Goal: Check status: Check status

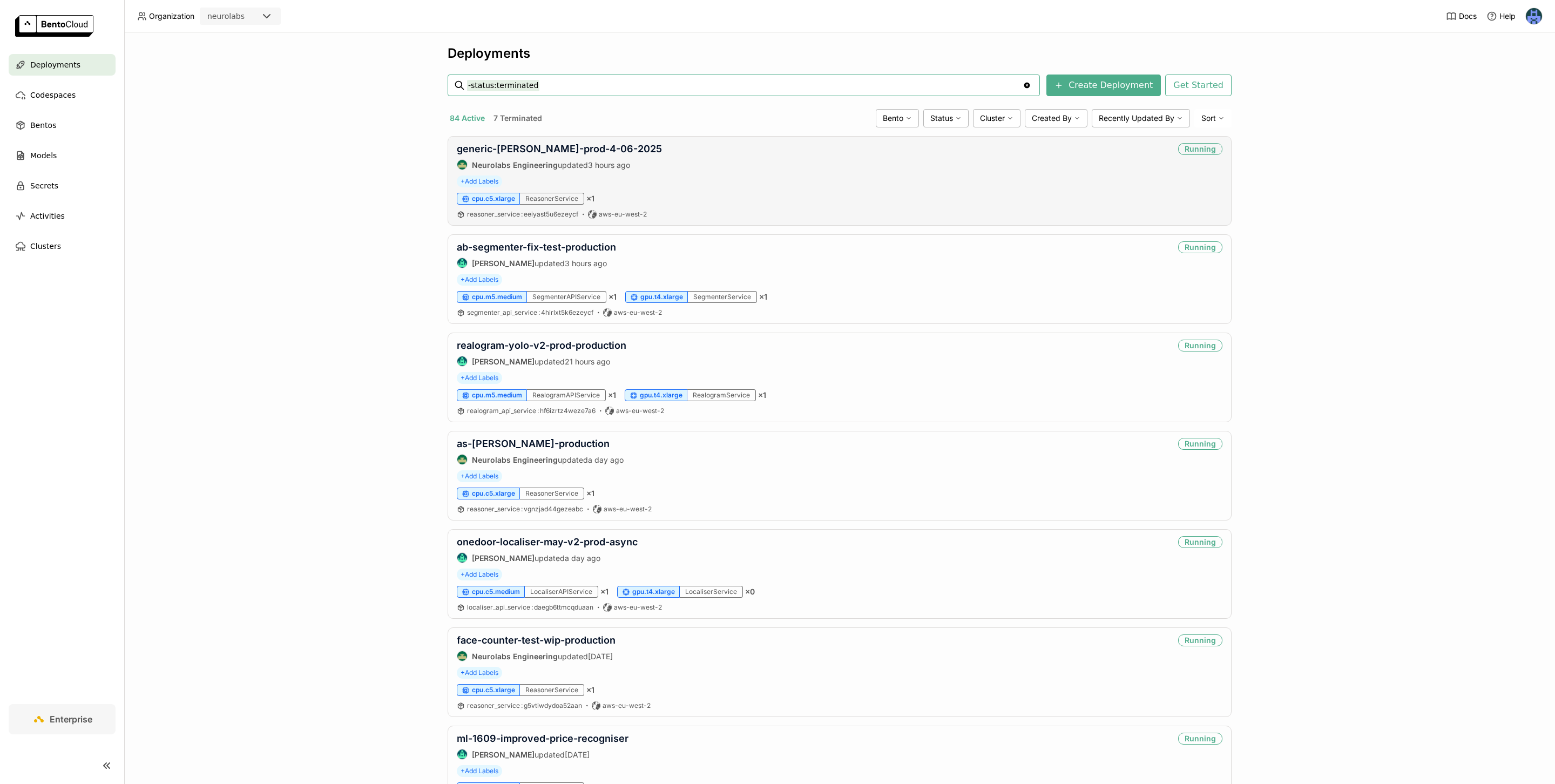
click at [557, 202] on div "ReasonerService" at bounding box center [552, 198] width 64 height 12
click at [728, 301] on div "SegmenterService" at bounding box center [722, 297] width 69 height 12
click at [555, 301] on div "SegmenterAPIService" at bounding box center [566, 297] width 79 height 12
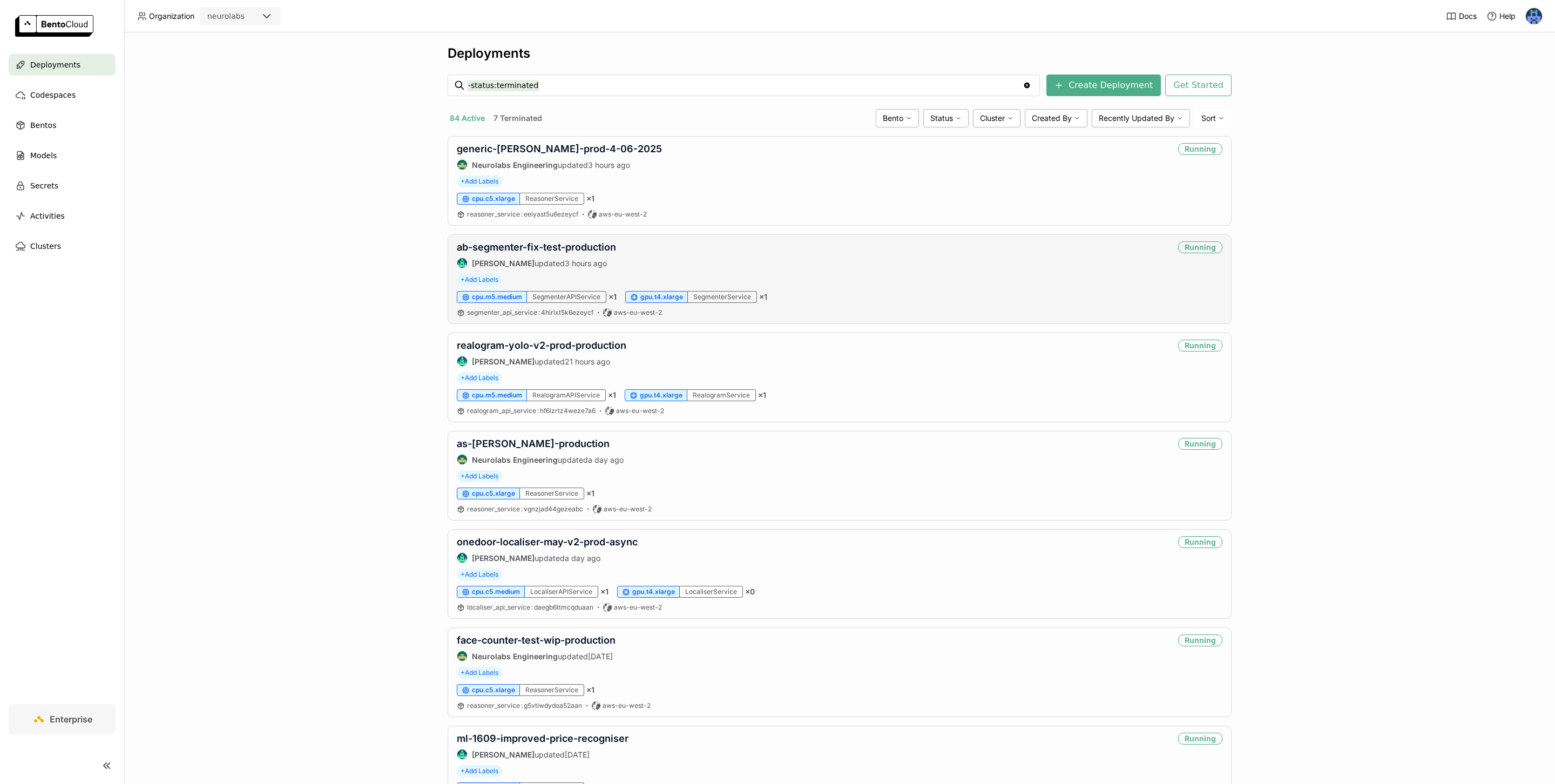
click at [555, 301] on div "SegmenterAPIService" at bounding box center [566, 297] width 79 height 12
click at [735, 302] on div "SegmenterService" at bounding box center [722, 297] width 69 height 12
click at [569, 295] on div "SegmenterAPIService" at bounding box center [566, 297] width 79 height 12
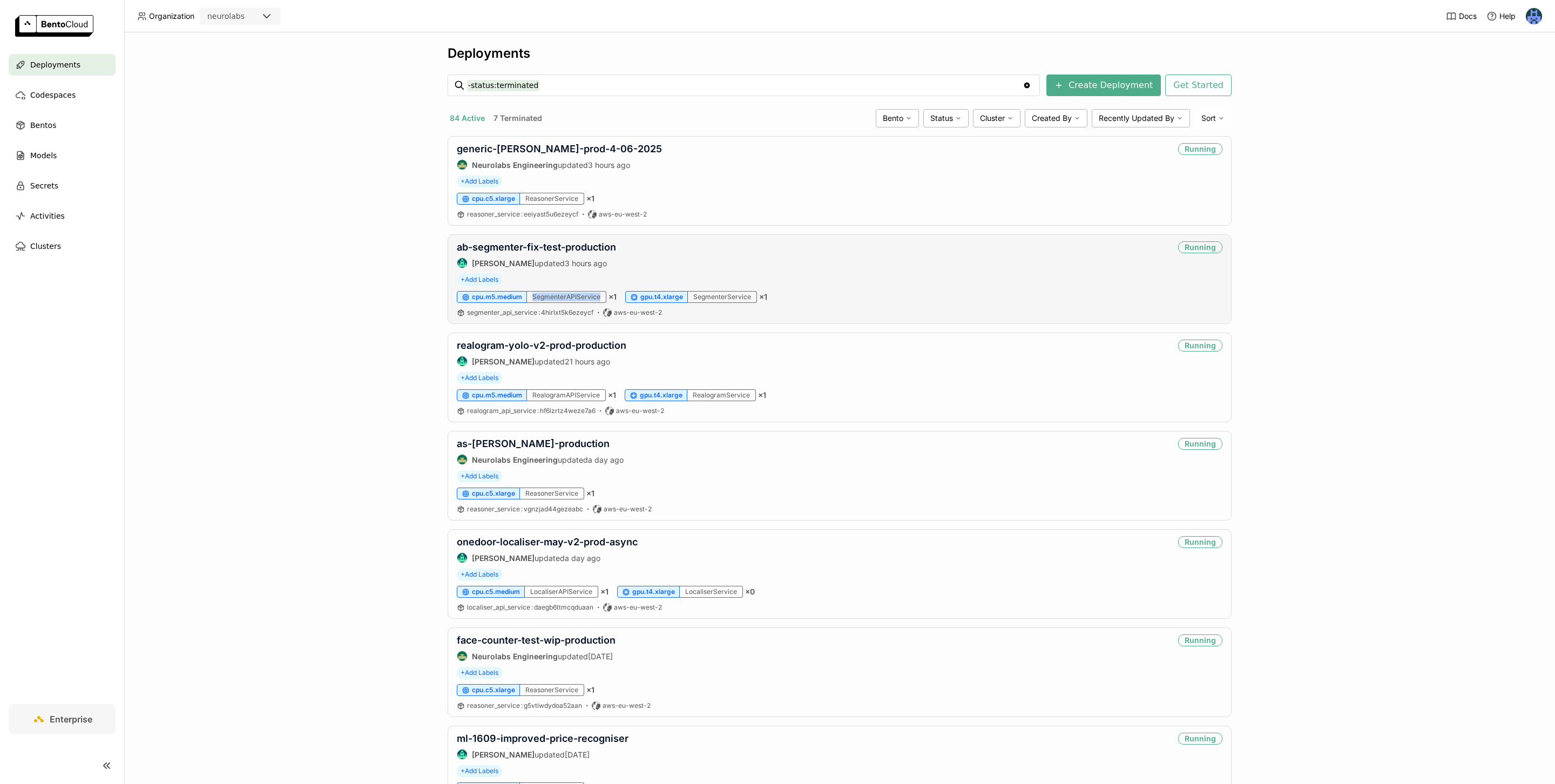
click at [571, 301] on div "SegmenterAPIService" at bounding box center [566, 297] width 79 height 12
click at [717, 307] on div "ab-segmenter-fix-test-production [PERSON_NAME] updated 3 hours ago Running + Ad…" at bounding box center [839, 278] width 784 height 90
click at [718, 303] on div "SegmenterService" at bounding box center [722, 297] width 69 height 12
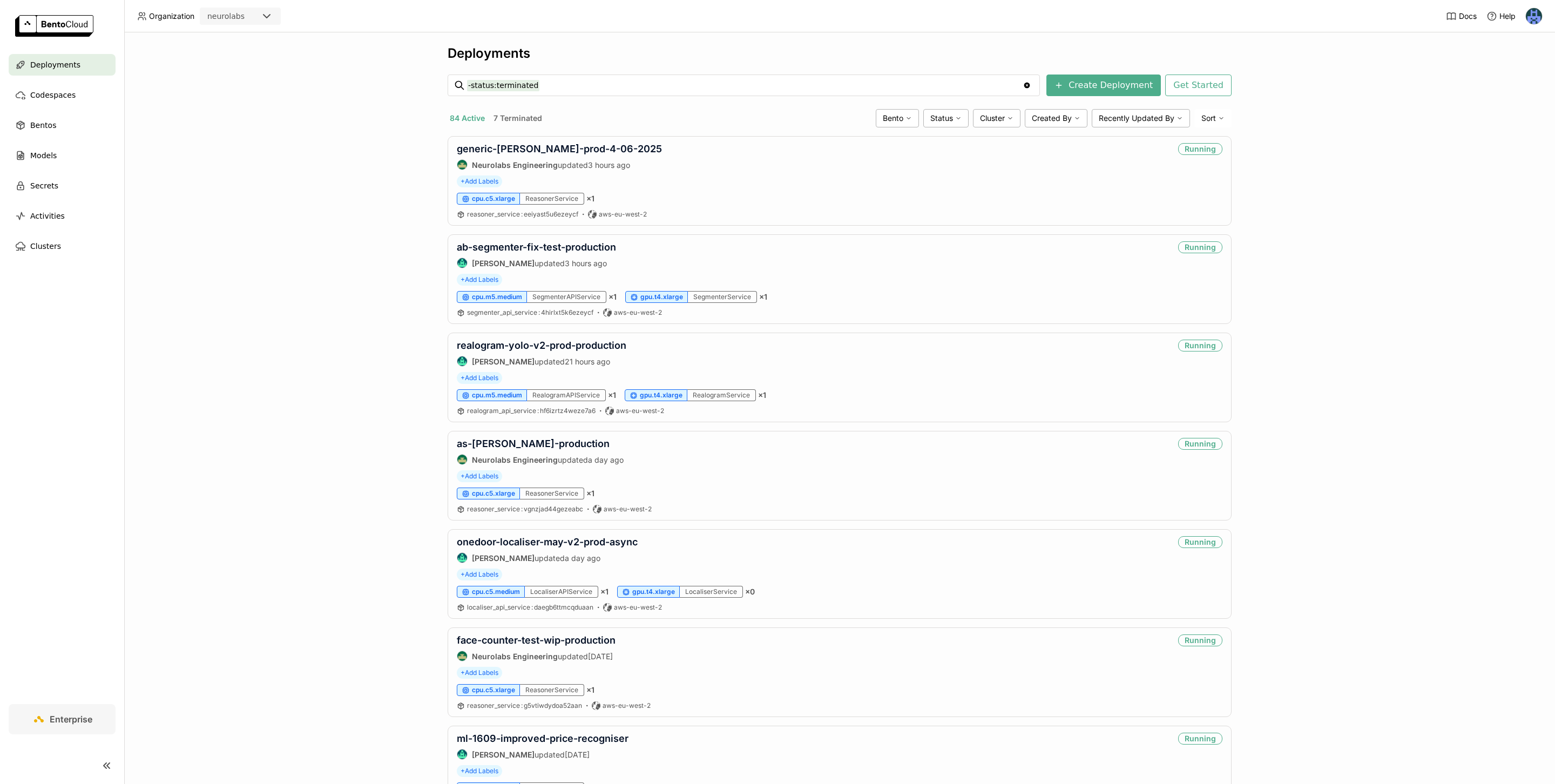
click at [409, 318] on div "Deployments -status:terminated -status:terminated Clear value Create Deployment…" at bounding box center [840, 408] width 1431 height 751
drag, startPoint x: 784, startPoint y: 302, endPoint x: 618, endPoint y: 296, distance: 166.1
click at [618, 296] on div "cpu.m5.medium SegmenterAPIService × 1 gpu.t4.xlarge SegmenterService × 1" at bounding box center [840, 297] width 766 height 12
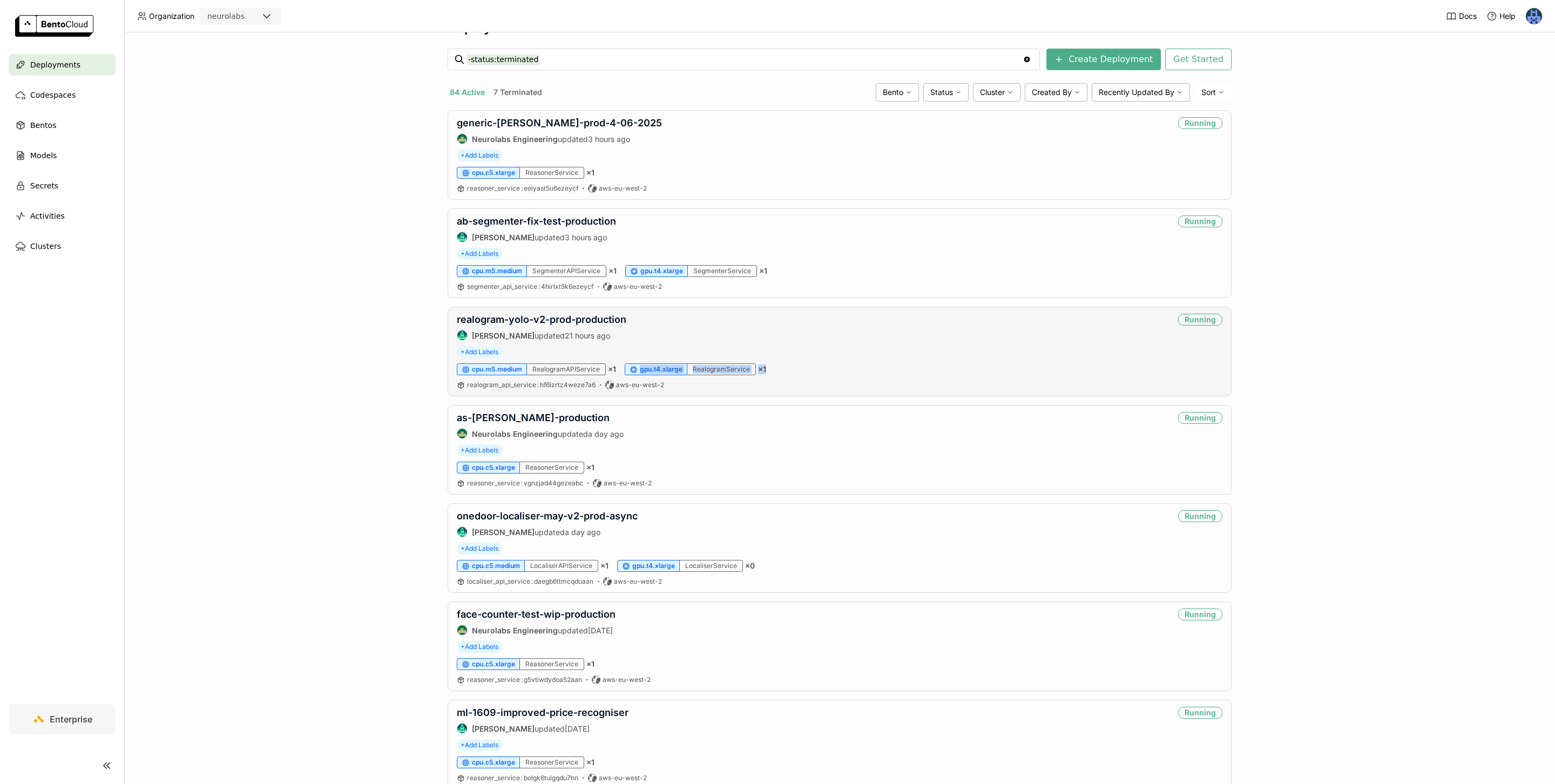
drag, startPoint x: 775, startPoint y: 370, endPoint x: 635, endPoint y: 370, distance: 140.0
click at [635, 370] on div "cpu.m5.medium RealogramAPIService × 1 gpu.t4.xlarge RealogramService × 1" at bounding box center [840, 369] width 766 height 12
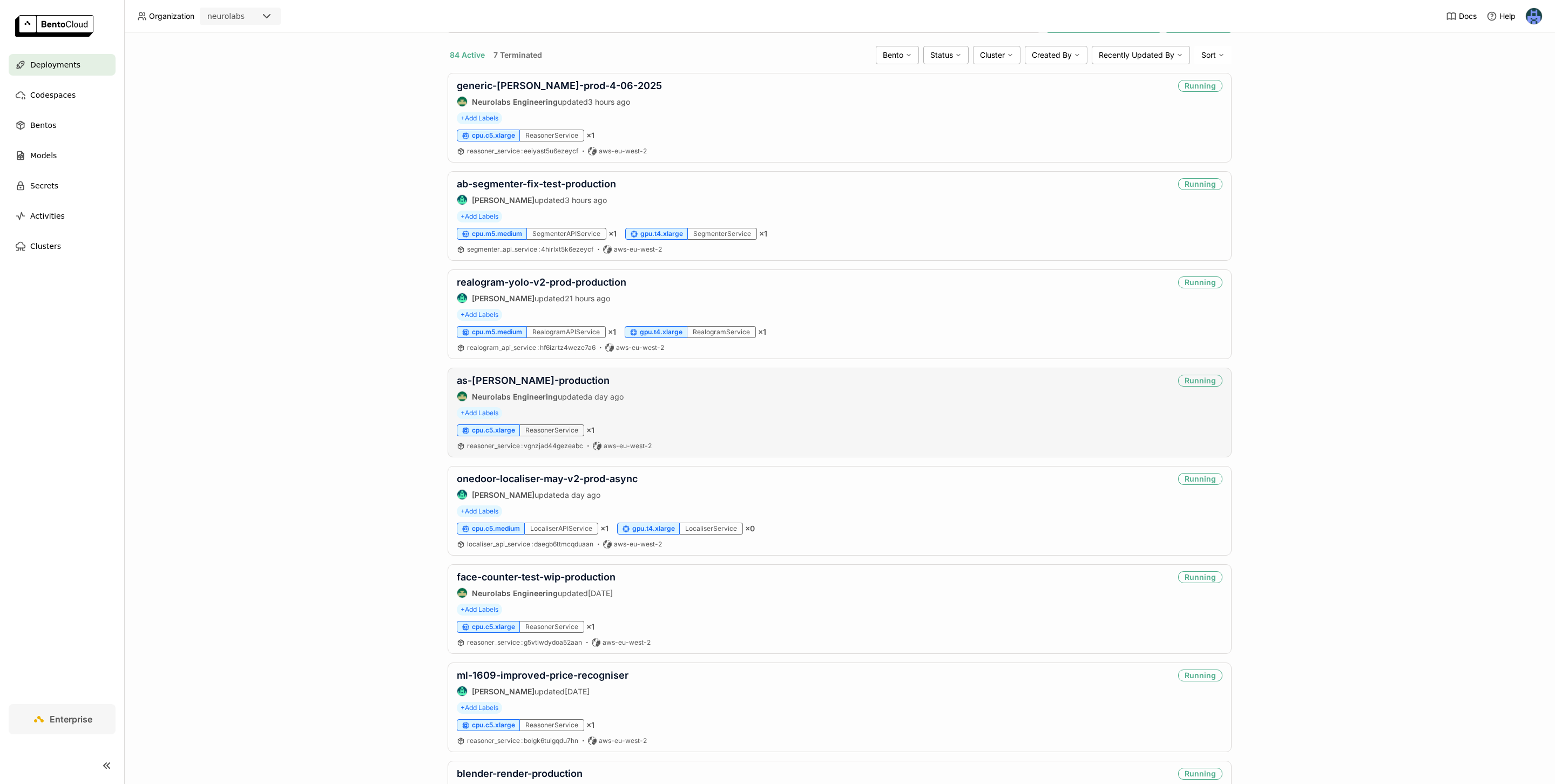
click at [729, 447] on div "reasoner_service : vgnzjad44gezeabc aws-eu-west-2" at bounding box center [840, 446] width 766 height 9
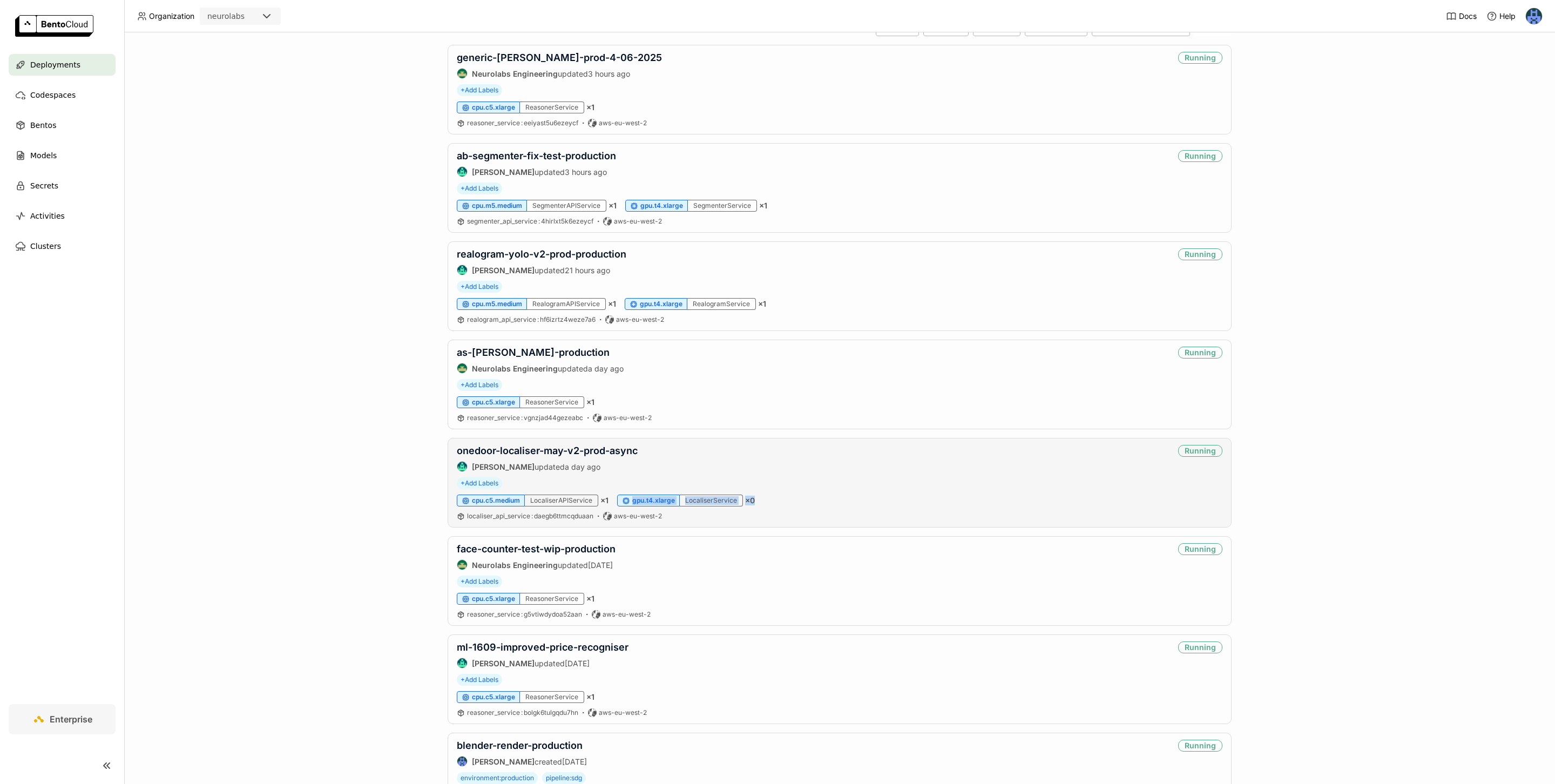
drag, startPoint x: 780, startPoint y: 503, endPoint x: 615, endPoint y: 503, distance: 165.0
click at [615, 503] on div "cpu.c5.medium LocaliserAPIService × 1 gpu.t4.xlarge LocaliserService × 0" at bounding box center [840, 500] width 766 height 12
click at [401, 499] on div "Deployments -status:terminated -status:terminated Clear value Create Deployment…" at bounding box center [840, 408] width 1431 height 751
click at [484, 505] on span "cpu.c5.medium" at bounding box center [495, 500] width 48 height 9
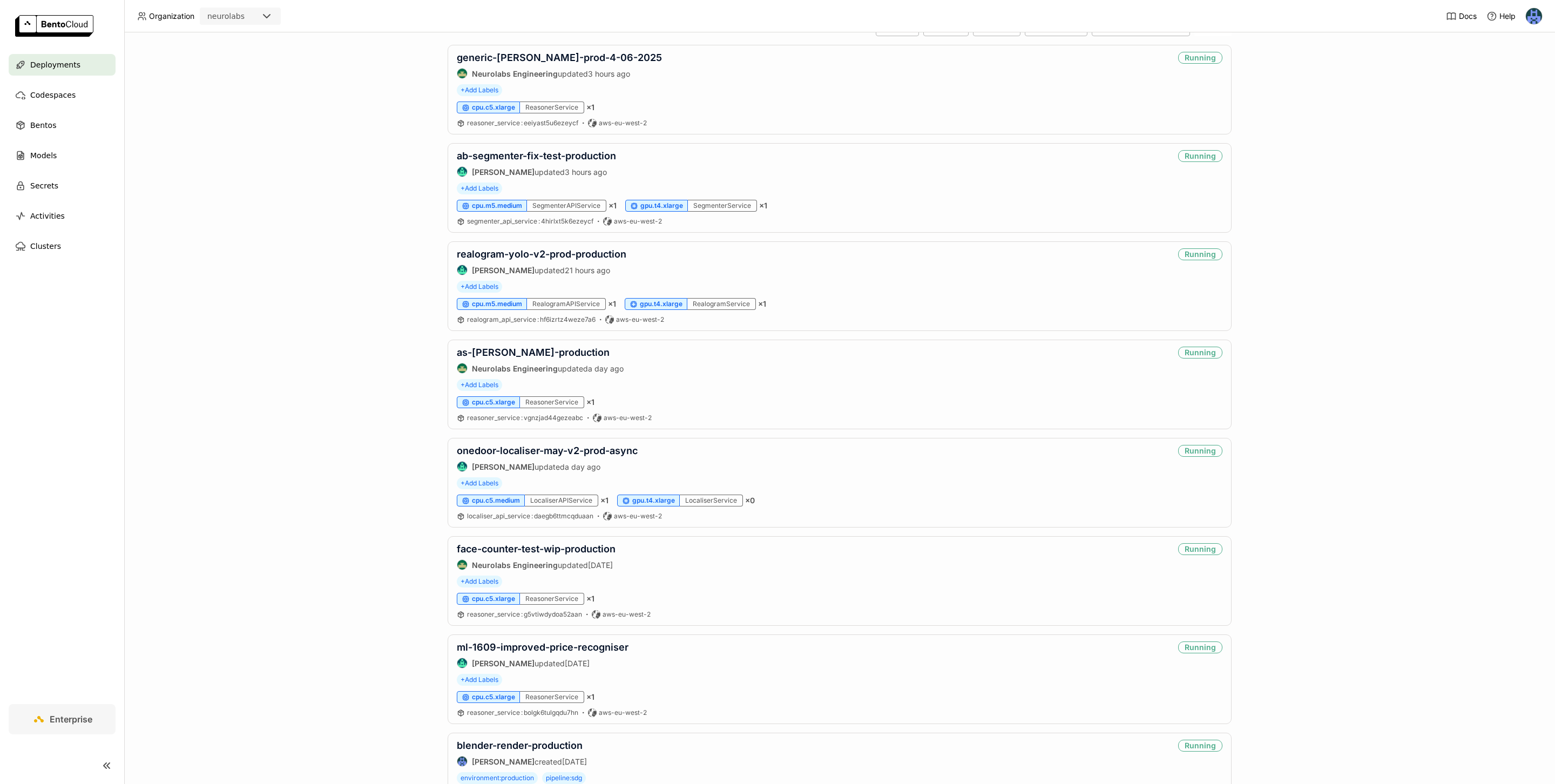
click at [431, 497] on div "Deployments -status:terminated -status:terminated Clear value Create Deployment…" at bounding box center [840, 408] width 1431 height 751
drag, startPoint x: 441, startPoint y: 503, endPoint x: 523, endPoint y: 503, distance: 82.0
click at [523, 503] on div "Deployments -status:terminated -status:terminated Clear value Create Deployment…" at bounding box center [840, 408] width 1431 height 751
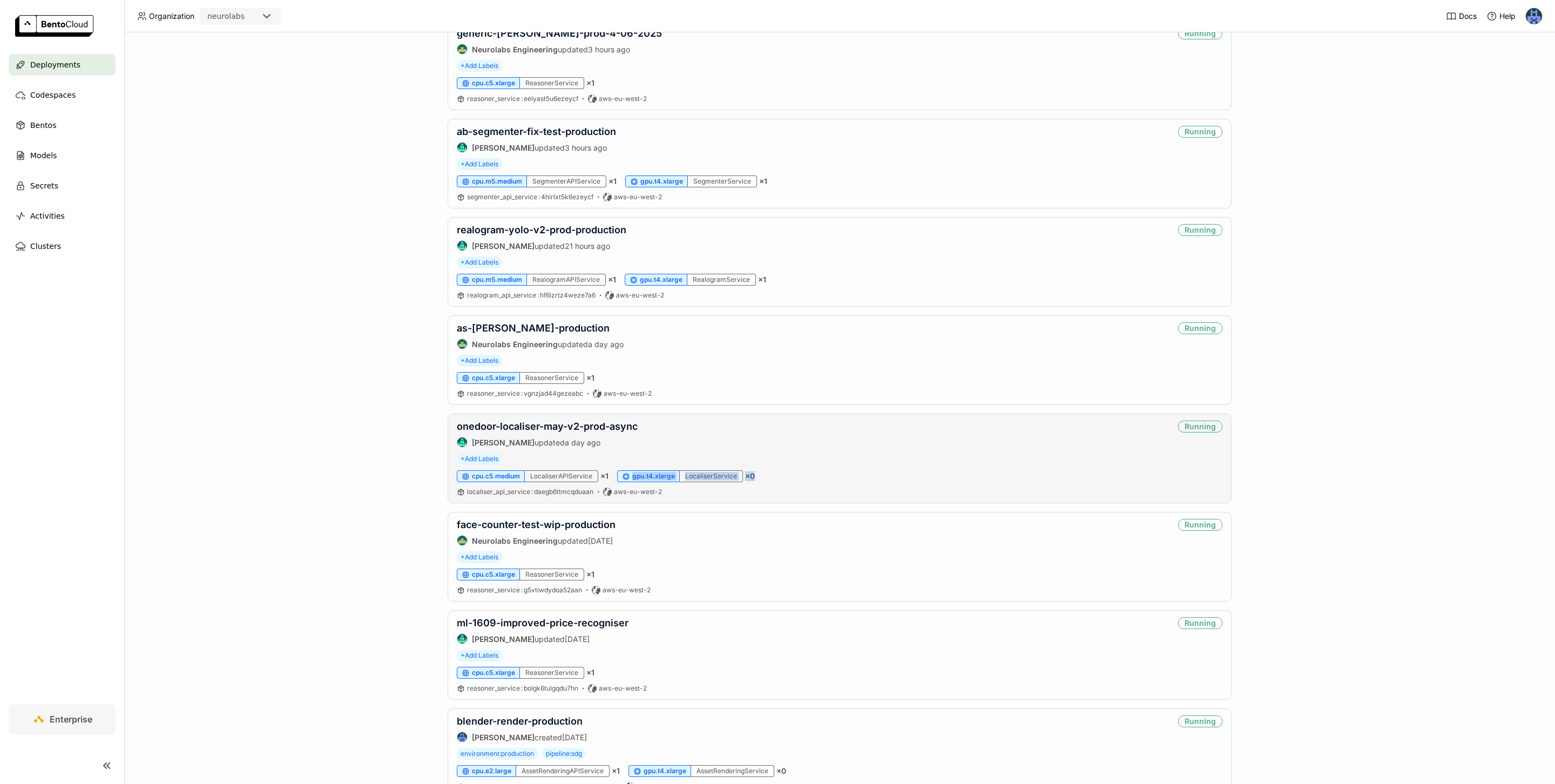
drag, startPoint x: 755, startPoint y: 480, endPoint x: 623, endPoint y: 481, distance: 132.0
click at [623, 481] on div "cpu.c5.medium LocaliserAPIService × 1 gpu.t4.xlarge LocaliserService × 0" at bounding box center [840, 476] width 766 height 12
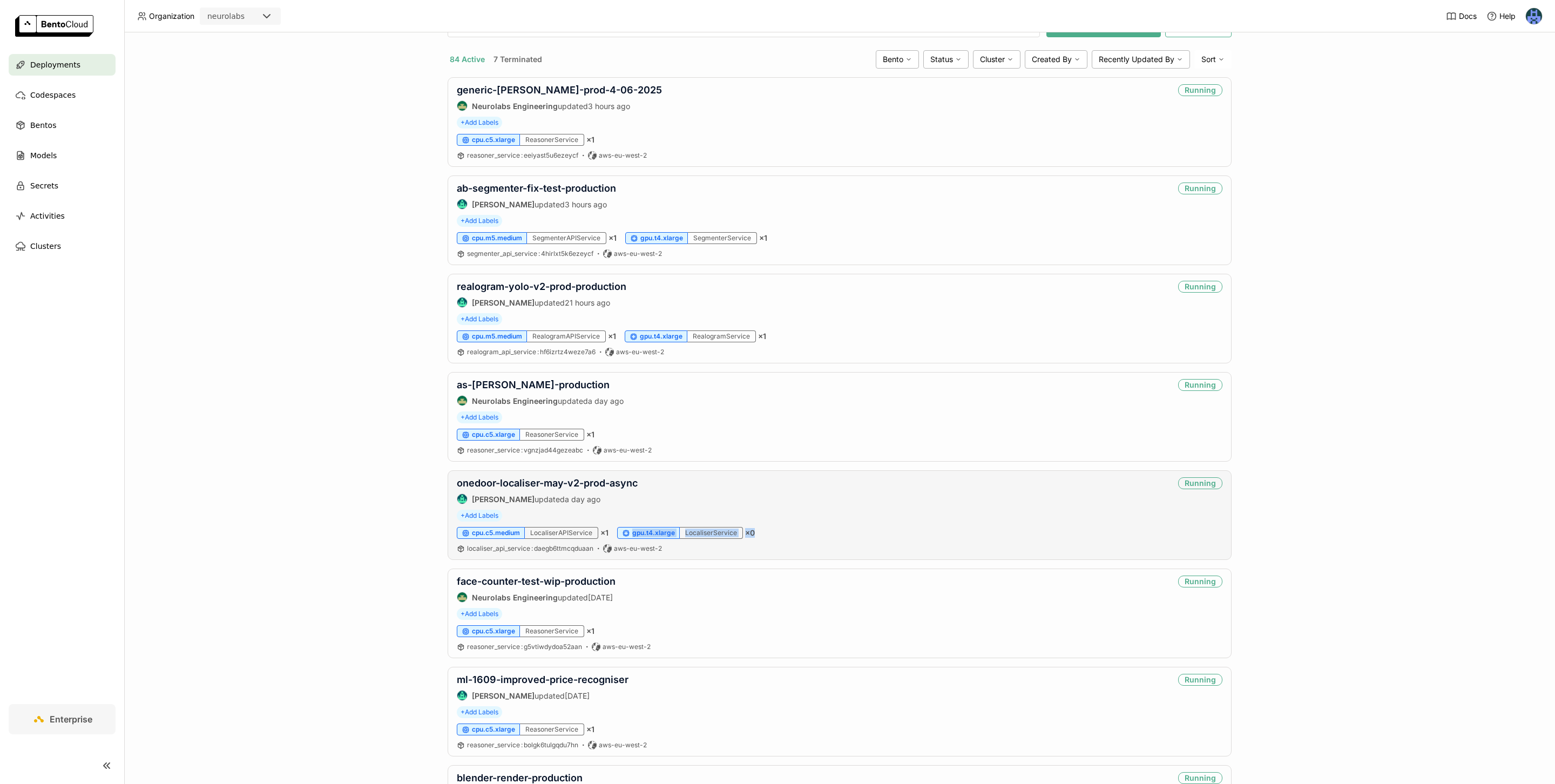
scroll to position [0, 0]
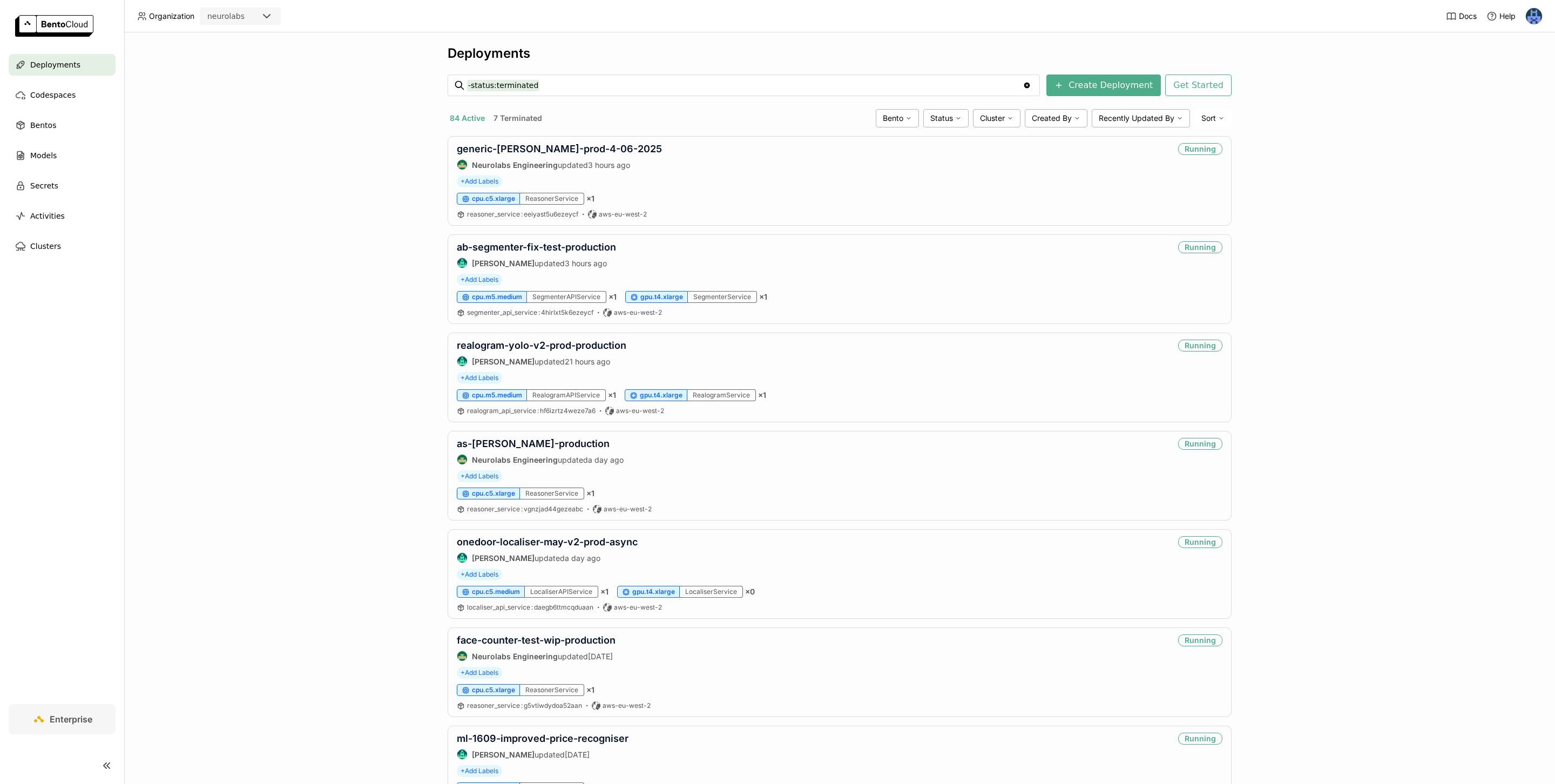
click at [629, 79] on input "-status:terminated" at bounding box center [745, 85] width 555 height 17
type input "localiser -status:terminated"
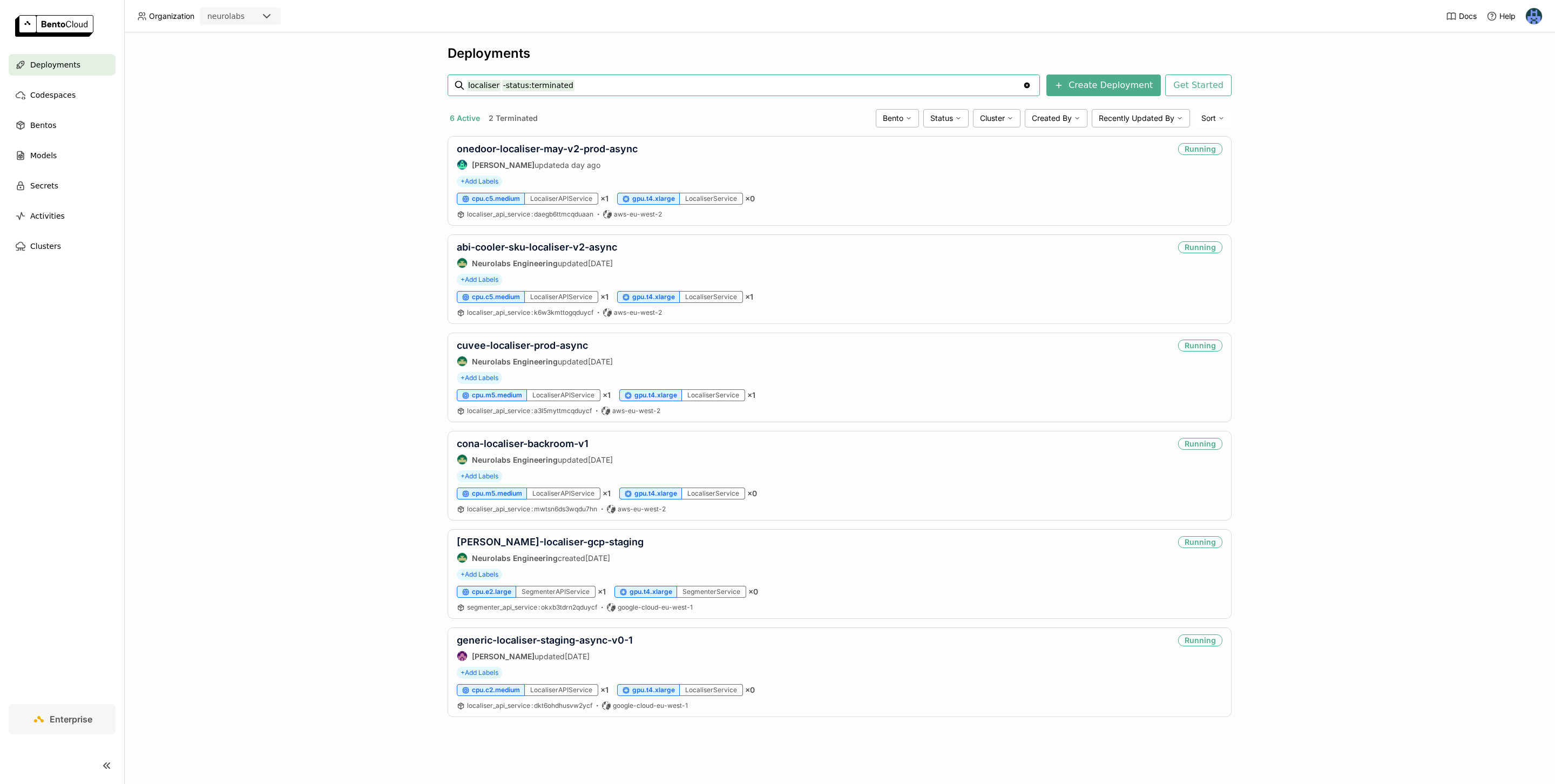
click at [480, 79] on input "localiser -status:terminated" at bounding box center [745, 85] width 555 height 17
click at [509, 200] on span "cpu.c5.medium" at bounding box center [495, 198] width 48 height 9
click at [404, 216] on div "Deployments localiser -status:terminated localiser -status:terminated Clear val…" at bounding box center [840, 408] width 1431 height 751
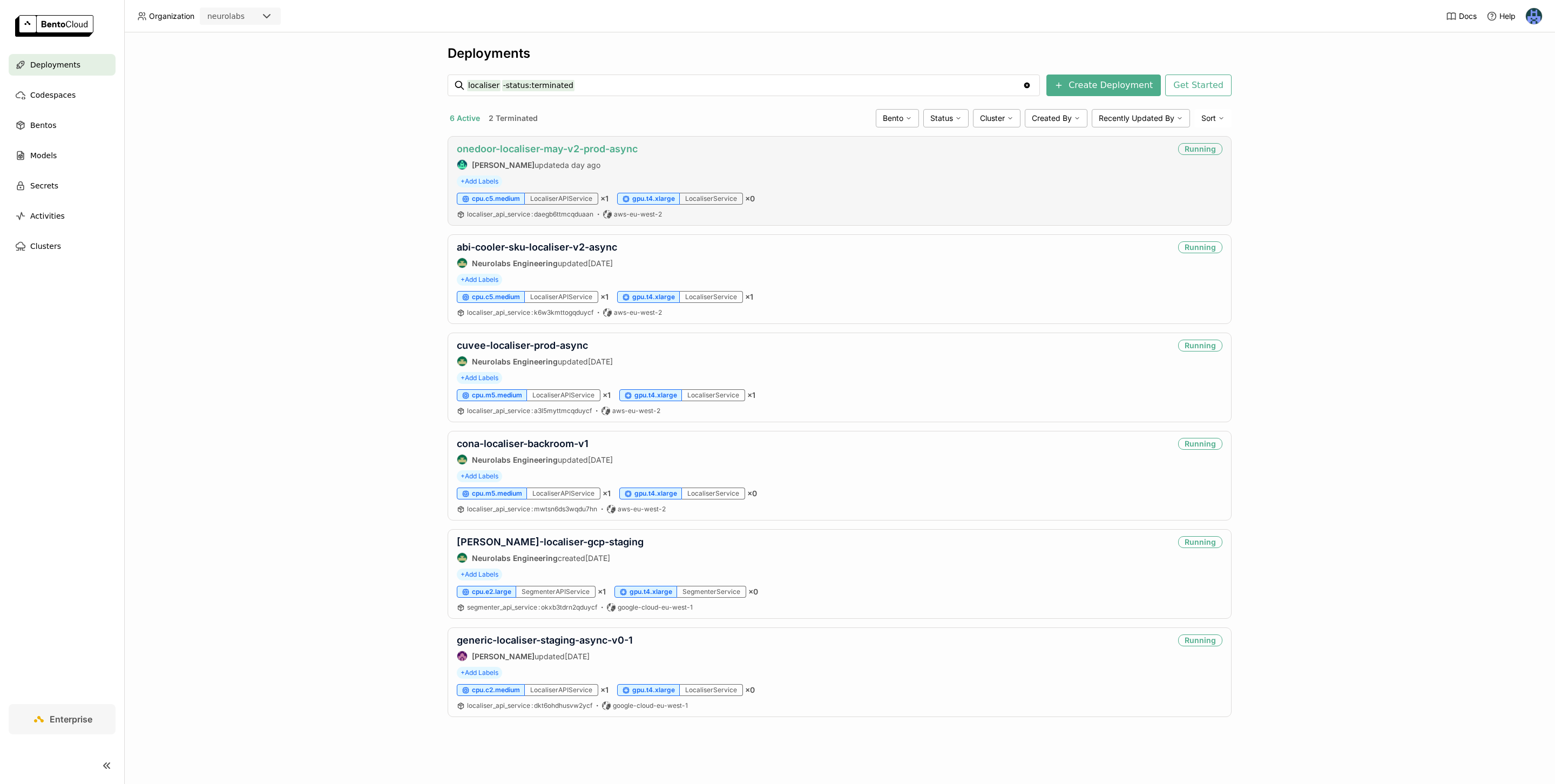
click at [546, 153] on link "onedoor-localiser-may-v2-prod-async" at bounding box center [547, 148] width 181 height 11
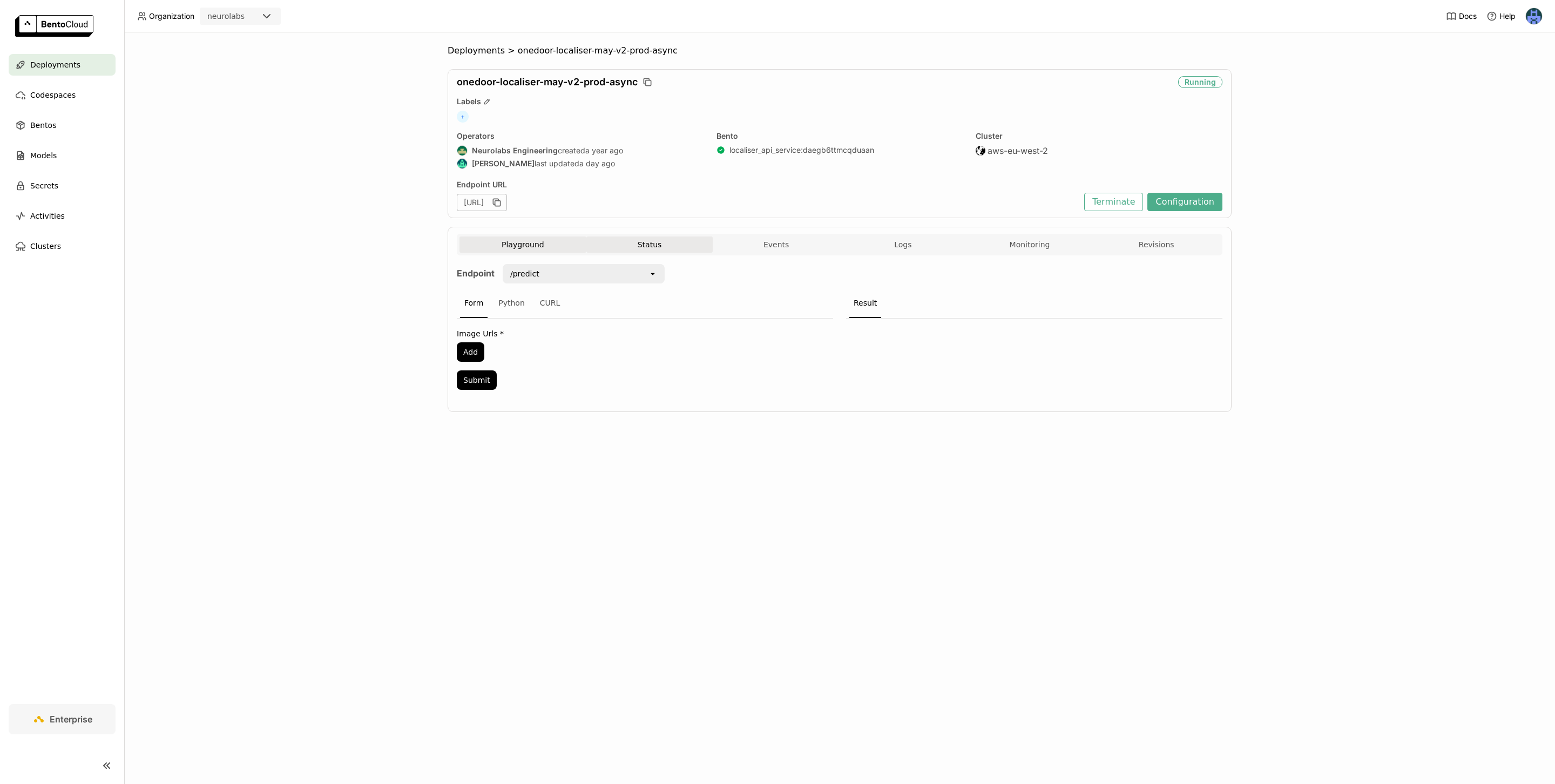
click at [666, 244] on button "Status" at bounding box center [649, 244] width 127 height 16
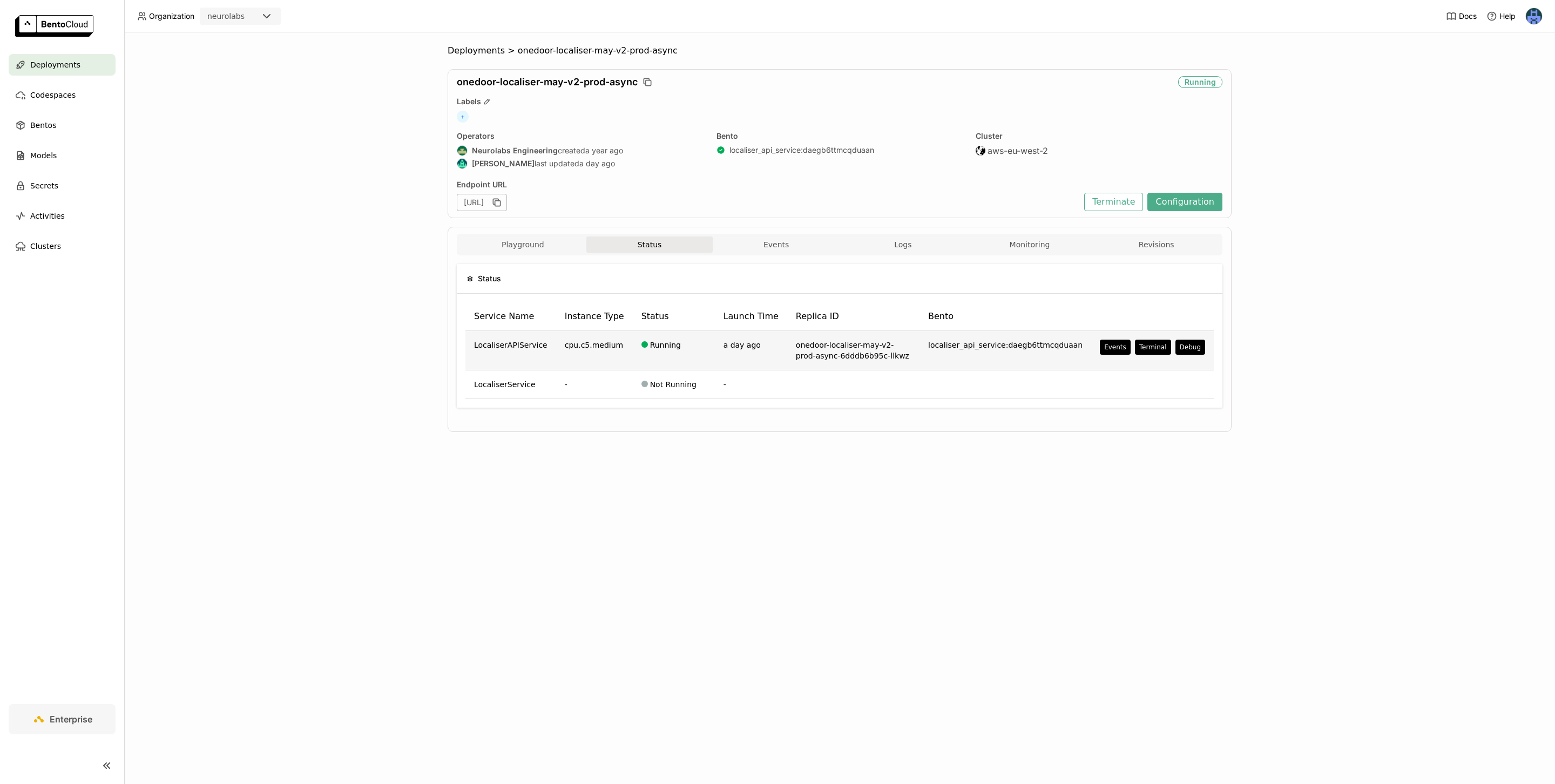
click at [566, 346] on td "cpu.c5.medium" at bounding box center [595, 350] width 77 height 39
click at [378, 357] on div "Deployments > onedoor-localiser-may-v2-prod-async onedoor-localiser-may-v2-prod…" at bounding box center [840, 408] width 1431 height 751
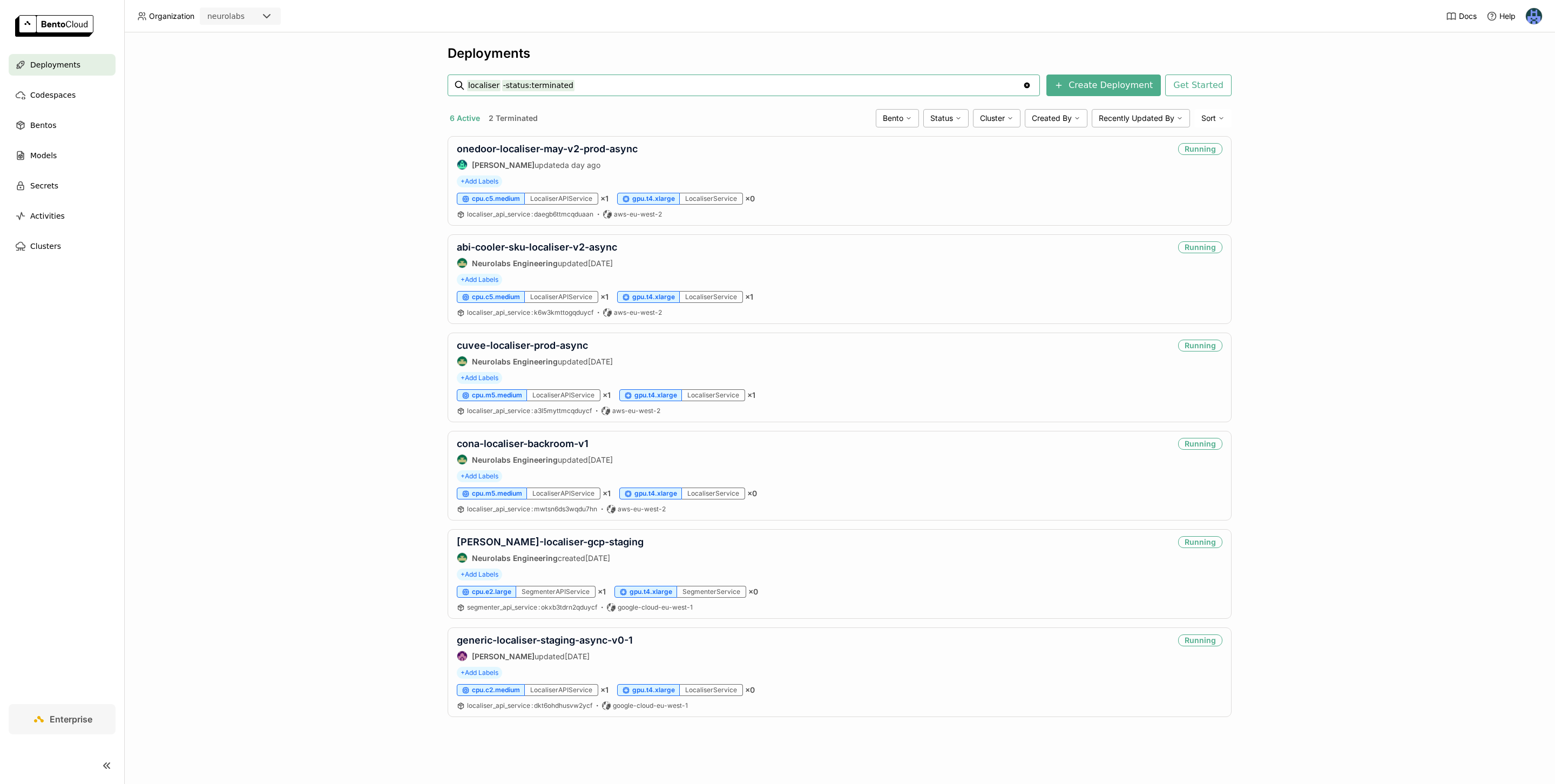
click at [605, 82] on input "localiser -status:terminated" at bounding box center [745, 85] width 555 height 17
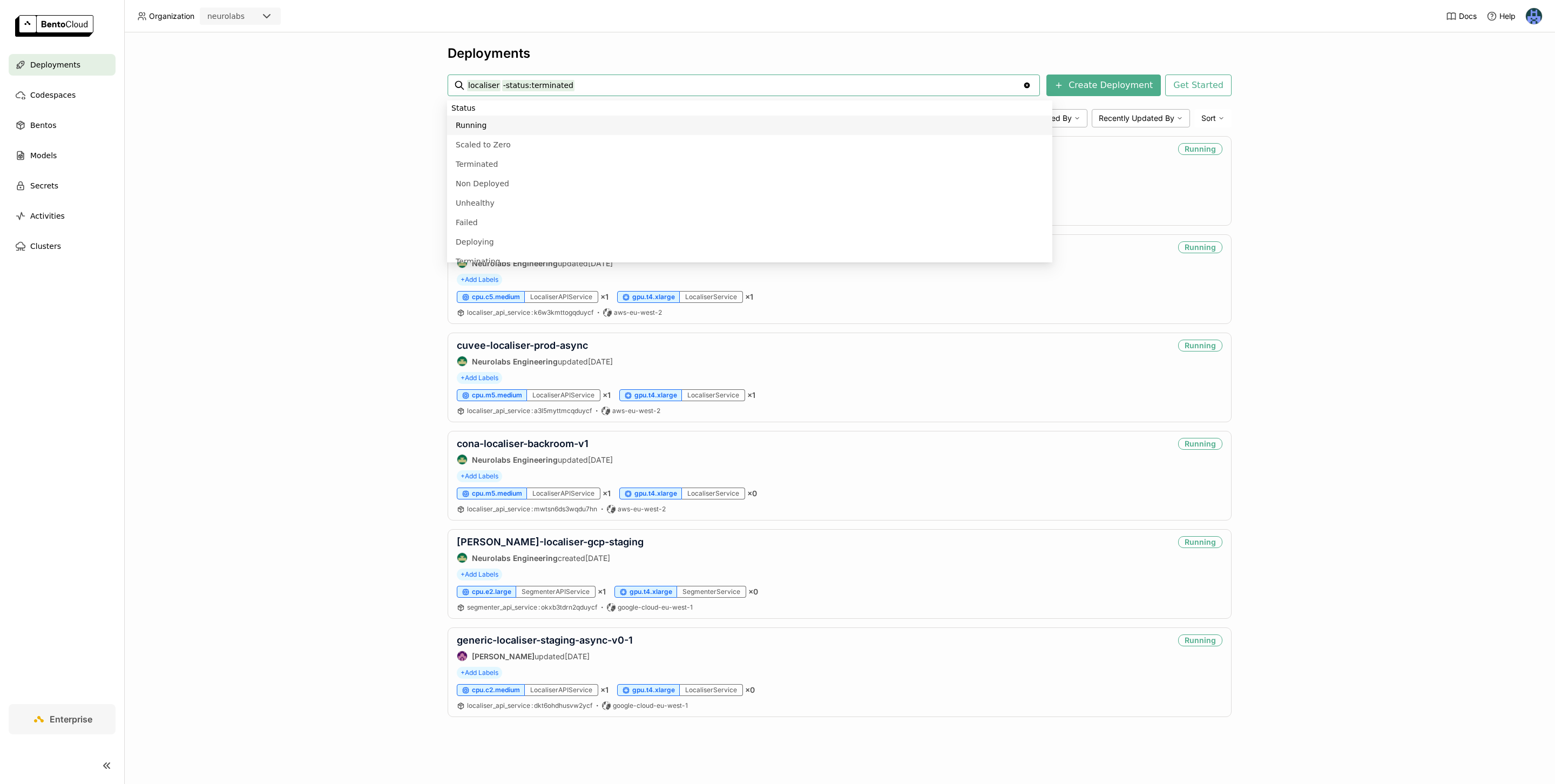
click at [482, 88] on input "localiser -status:terminated" at bounding box center [745, 85] width 555 height 17
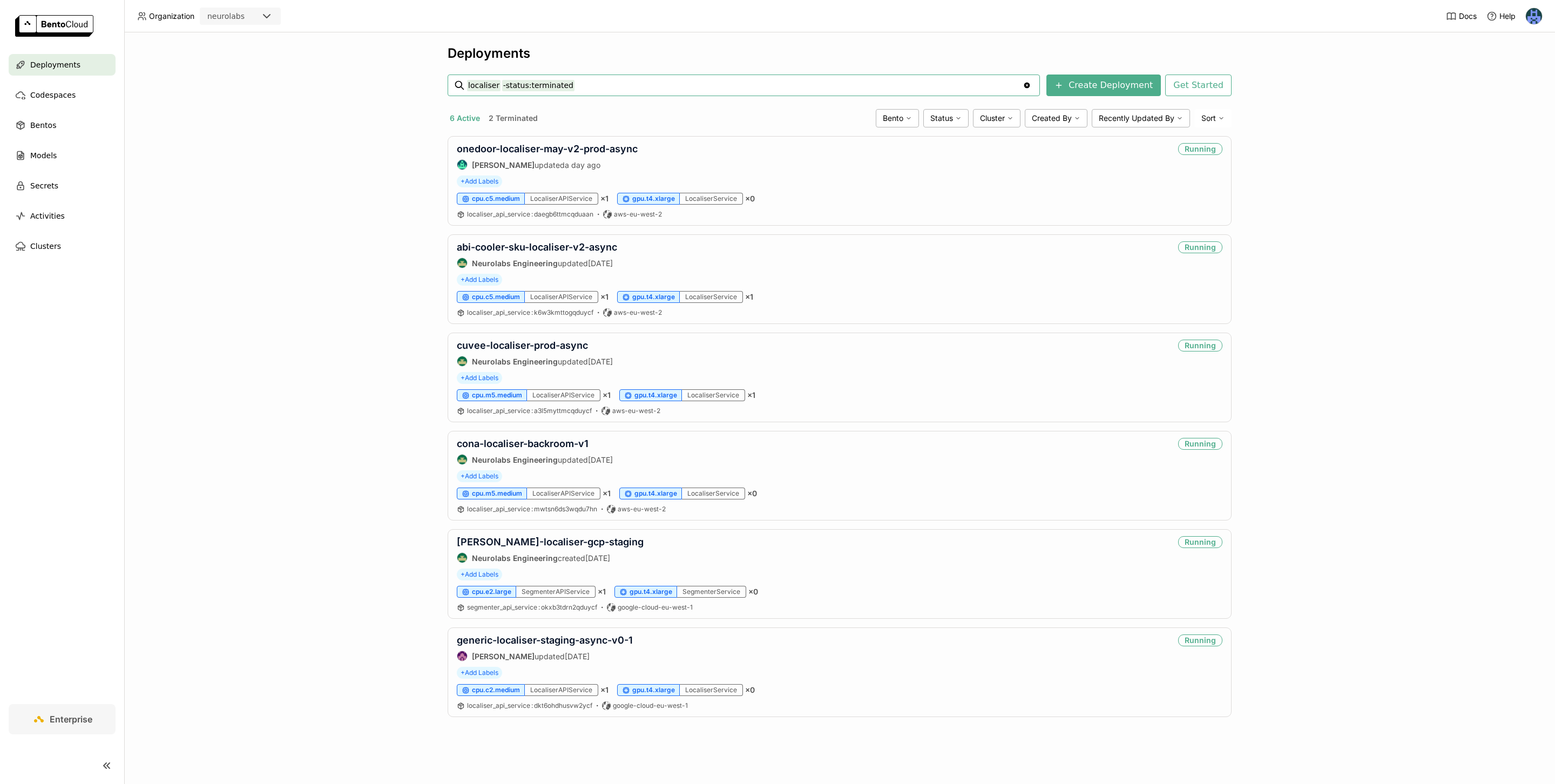
click at [482, 88] on input "localiser -status:terminated" at bounding box center [745, 85] width 555 height 17
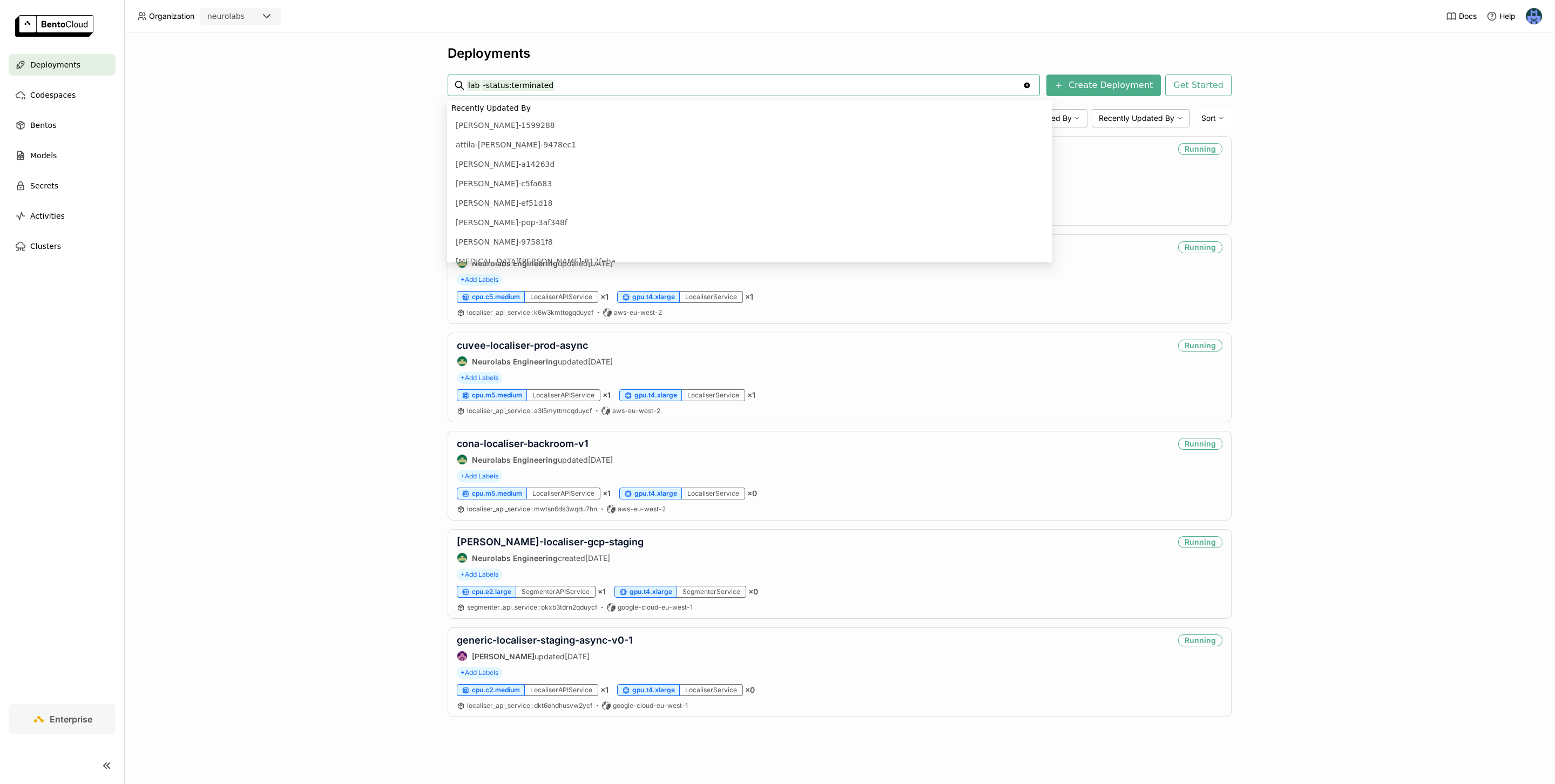
scroll to position [184, 0]
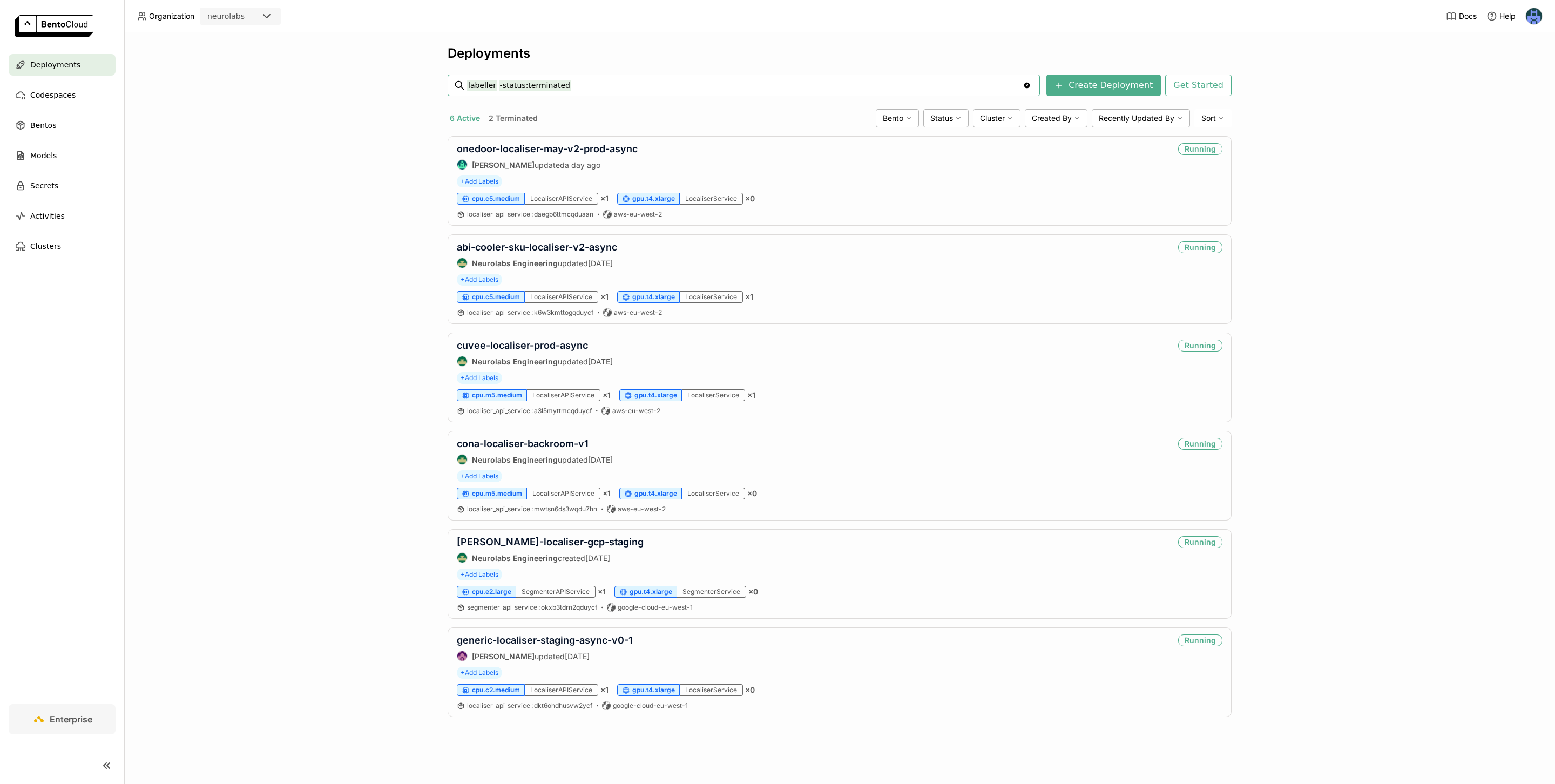
type input "labeller -status:terminated"
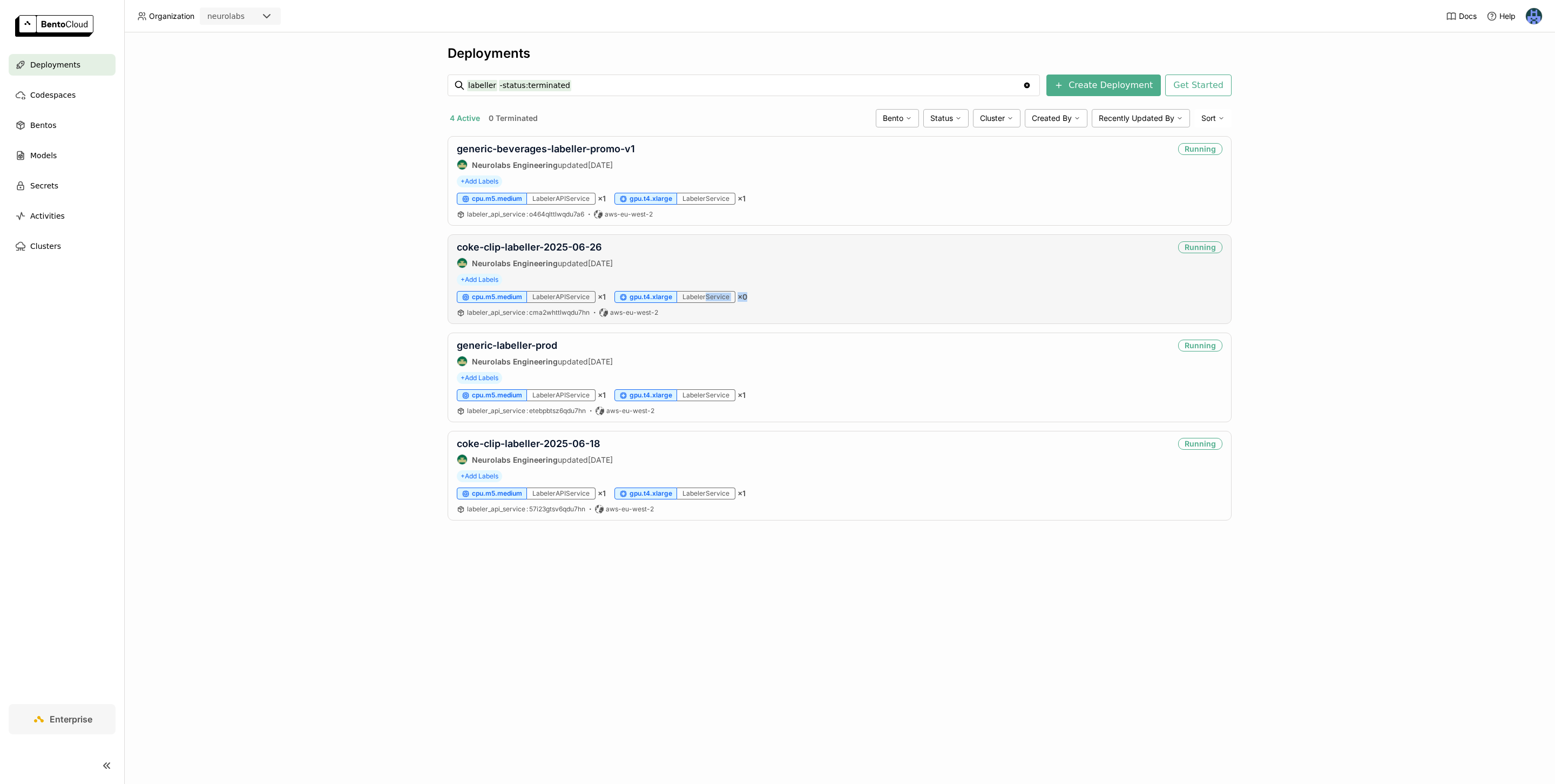
drag, startPoint x: 769, startPoint y: 299, endPoint x: 707, endPoint y: 299, distance: 62.0
click at [707, 299] on div "cpu.m5.medium LabelerAPIService × 1 gpu.t4.xlarge LabelerService × 0" at bounding box center [840, 297] width 766 height 12
drag, startPoint x: 800, startPoint y: 389, endPoint x: 709, endPoint y: 394, distance: 91.1
click at [709, 394] on div "generic-labeller-prod Neurolabs Engineering updated [DATE] Running + Add Labels…" at bounding box center [839, 377] width 784 height 90
drag, startPoint x: 824, startPoint y: 497, endPoint x: 710, endPoint y: 497, distance: 114.0
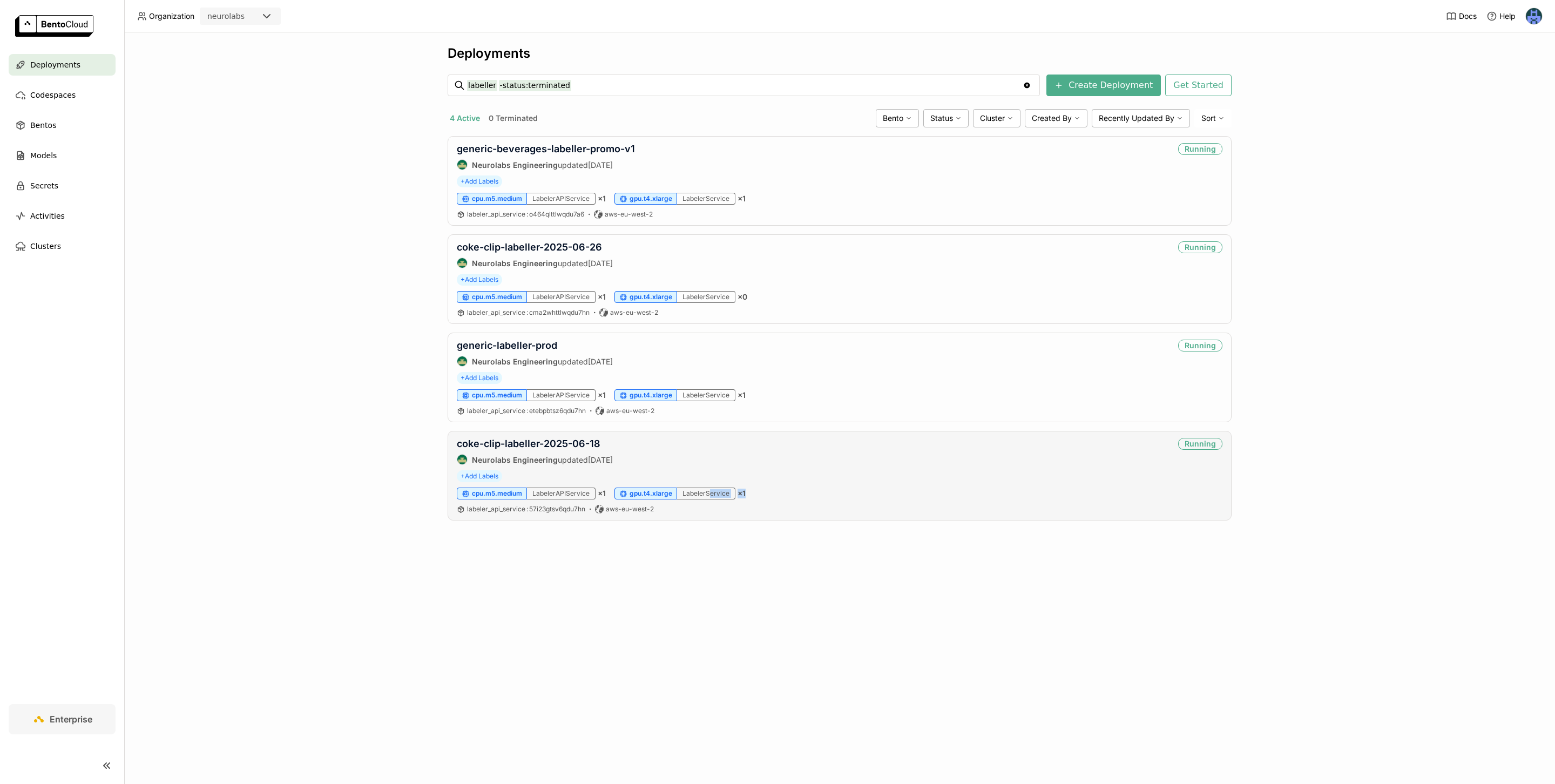
click at [710, 497] on div "cpu.m5.medium LabelerAPIService × 1 gpu.t4.xlarge LabelerService × 1" at bounding box center [840, 493] width 766 height 12
click at [332, 412] on div "Deployments labeller -status:terminated labeller -status:terminated Clear value…" at bounding box center [840, 408] width 1431 height 751
drag, startPoint x: 389, startPoint y: 259, endPoint x: 629, endPoint y: 259, distance: 240.0
click at [630, 259] on div "Deployments labeller -status:terminated labeller -status:terminated Clear value…" at bounding box center [840, 408] width 1431 height 751
drag, startPoint x: 361, startPoint y: 460, endPoint x: 575, endPoint y: 458, distance: 214.0
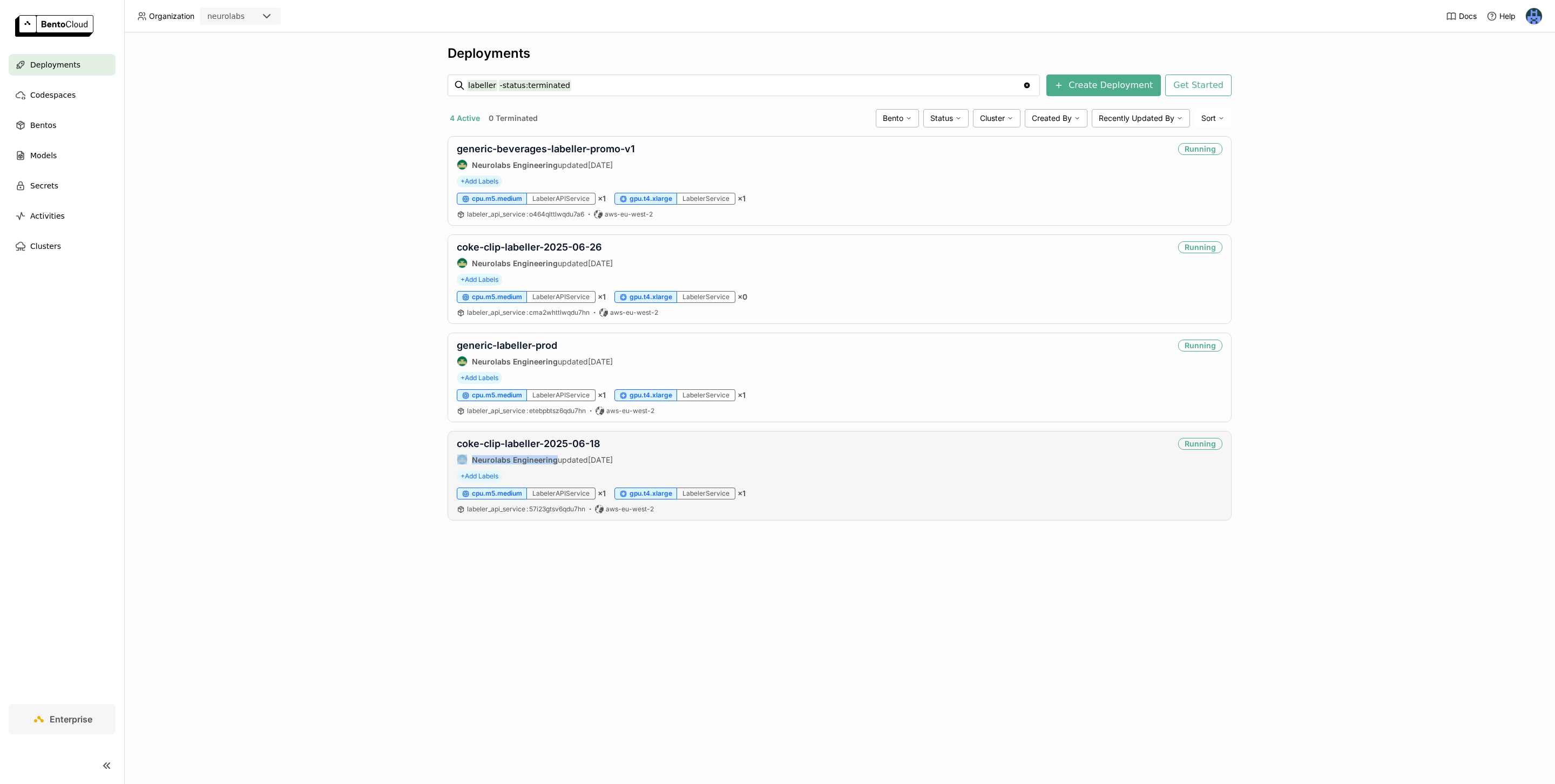
click at [575, 458] on div "Deployments labeller -status:terminated labeller -status:terminated Clear value…" at bounding box center [840, 408] width 1431 height 751
click at [347, 307] on div "Deployments labeller -status:terminated labeller -status:terminated Clear value…" at bounding box center [840, 408] width 1431 height 751
drag, startPoint x: 447, startPoint y: 449, endPoint x: 635, endPoint y: 445, distance: 188.0
click at [635, 445] on div "Deployments labeller -status:terminated labeller -status:terminated Clear value…" at bounding box center [839, 290] width 784 height 491
drag, startPoint x: 632, startPoint y: 246, endPoint x: 438, endPoint y: 245, distance: 194.0
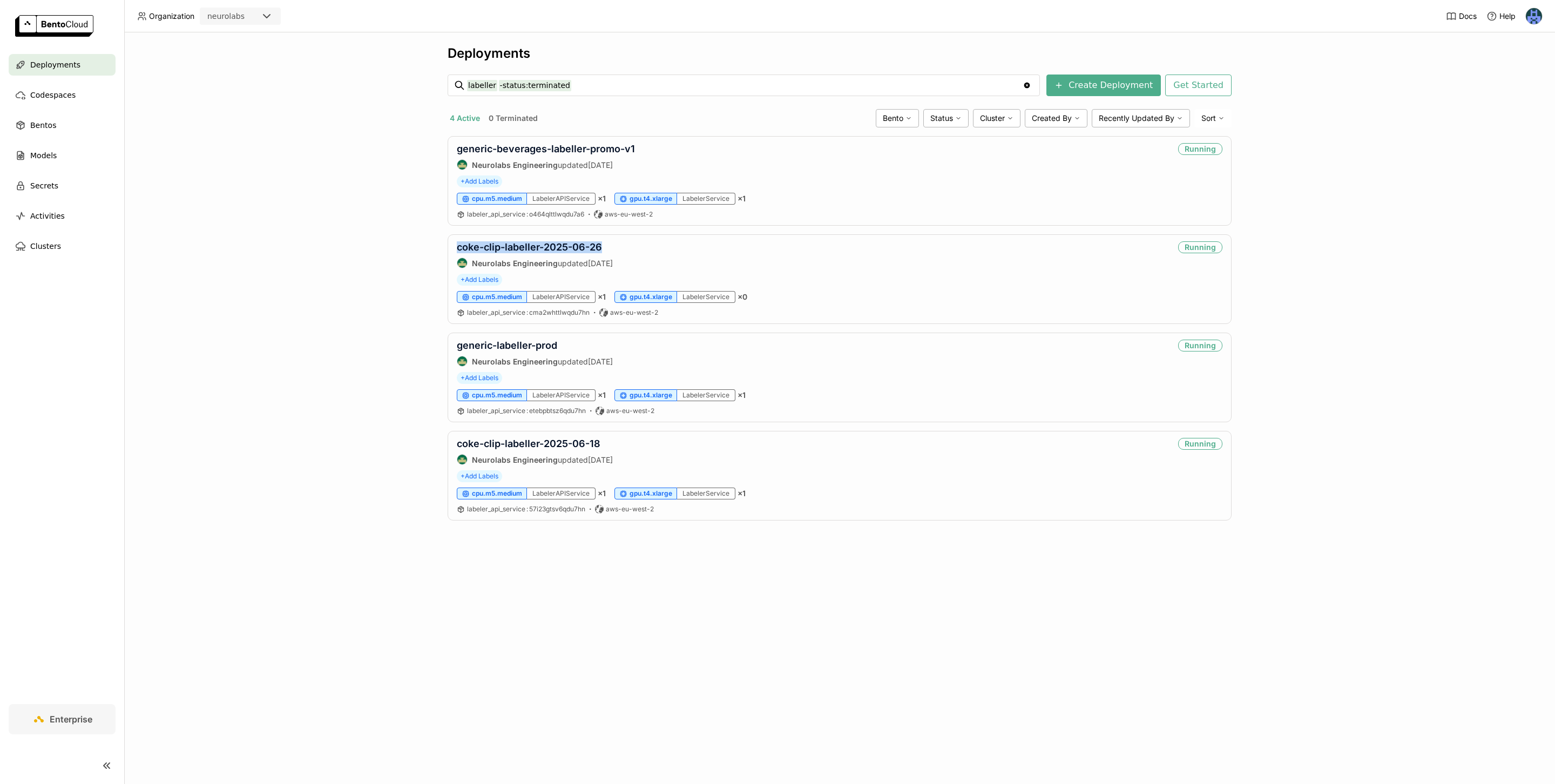
click at [438, 245] on div "Deployments labeller -status:terminated labeller -status:terminated Clear value…" at bounding box center [840, 408] width 1431 height 751
click at [685, 573] on div "Deployments labeller -status:terminated labeller -status:terminated Clear value…" at bounding box center [840, 408] width 1431 height 751
click at [555, 446] on link "coke-clip-labeller-2025-06-18" at bounding box center [529, 443] width 144 height 11
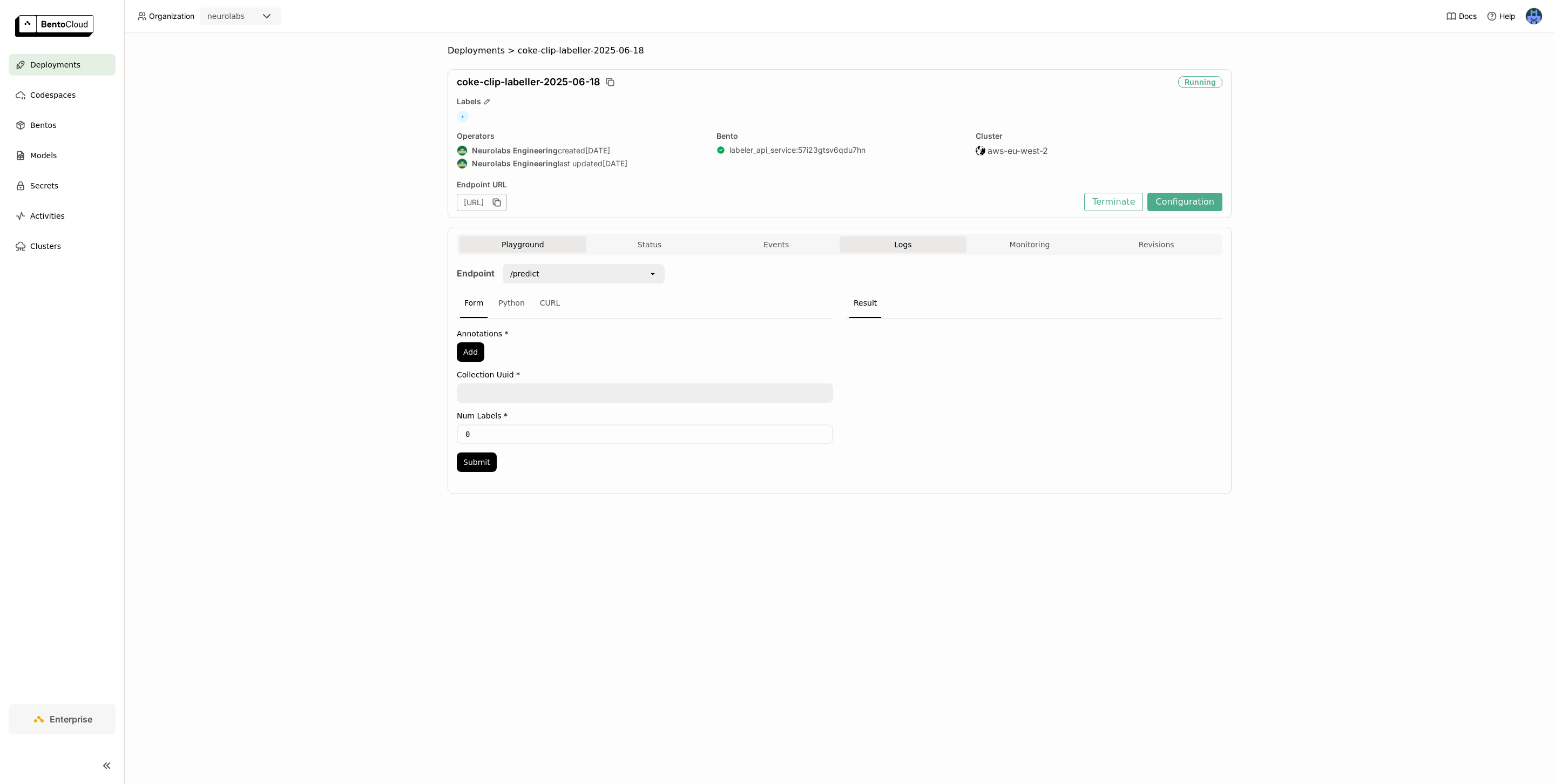
click at [886, 252] on button "Logs" at bounding box center [903, 244] width 127 height 16
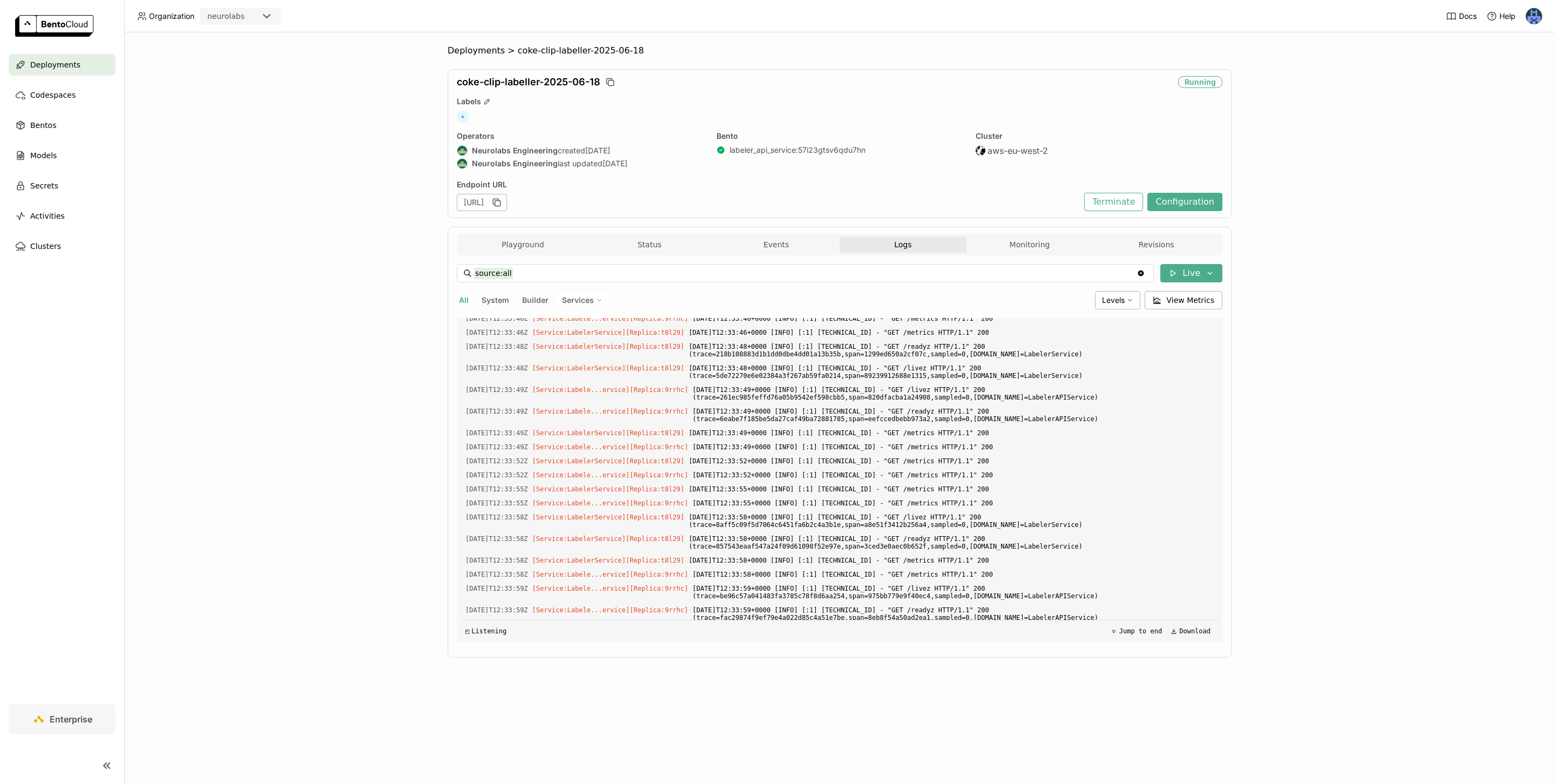
click at [1031, 258] on div "source:all source:all Clear value Live All System Builder Services Levels View …" at bounding box center [840, 453] width 766 height 395
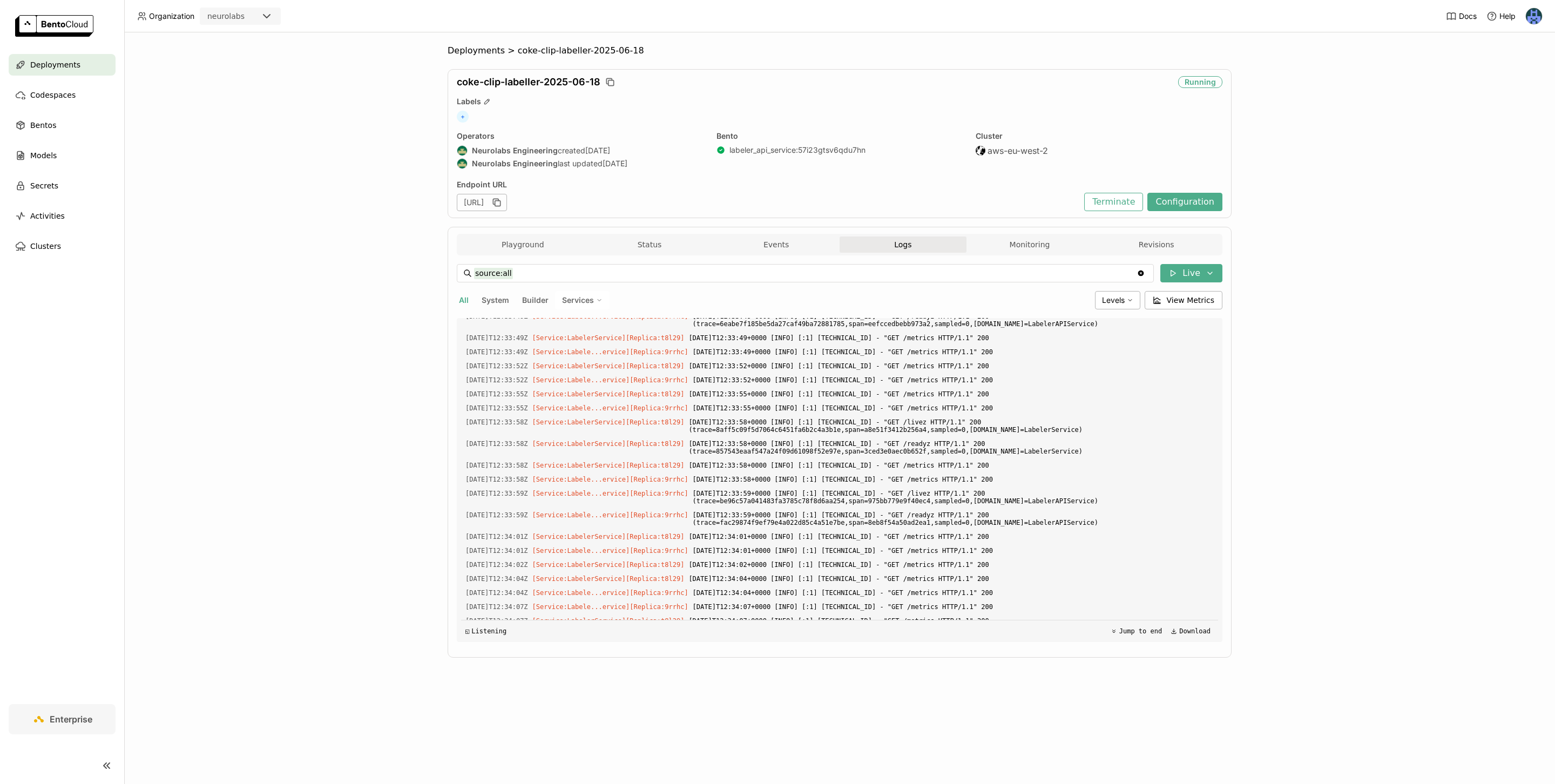
scroll to position [1427, 0]
click at [1041, 245] on button "Monitoring" at bounding box center [1029, 244] width 127 height 16
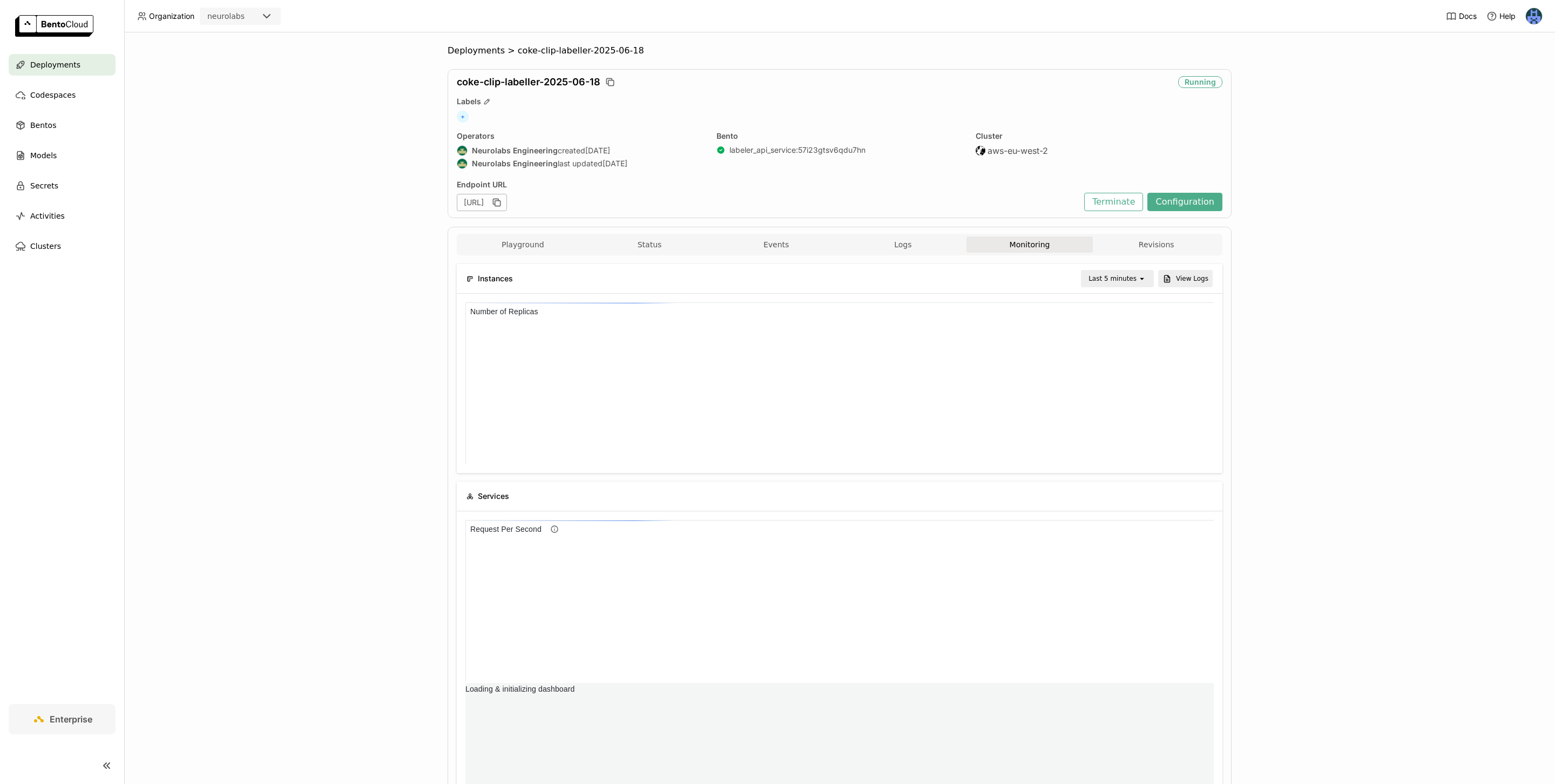
scroll to position [162, 248]
click at [1133, 284] on div "Last 5 minutes" at bounding box center [1112, 278] width 48 height 11
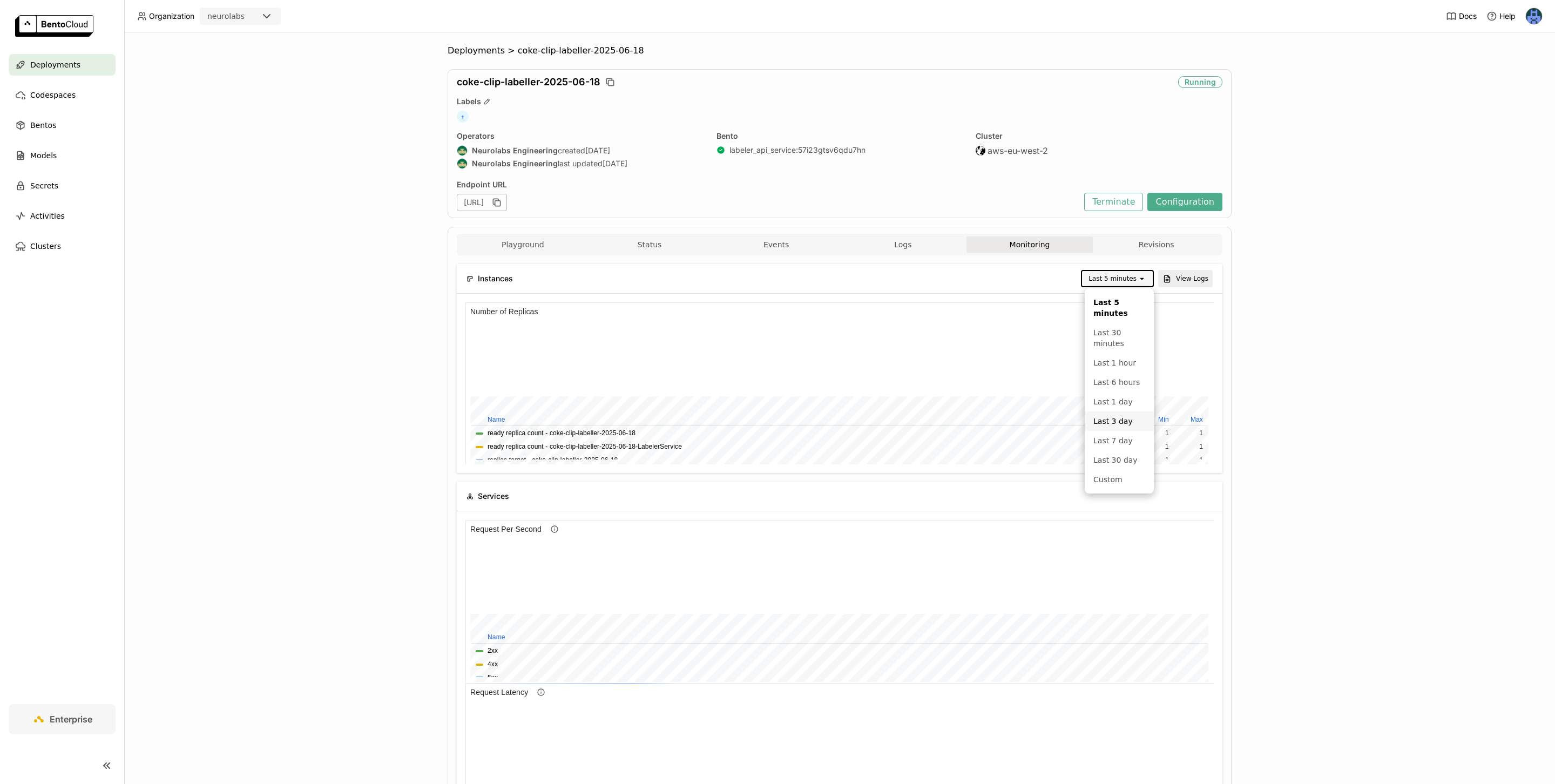
scroll to position [162, 747]
click at [1133, 446] on li "Last 7 day" at bounding box center [1119, 440] width 69 height 19
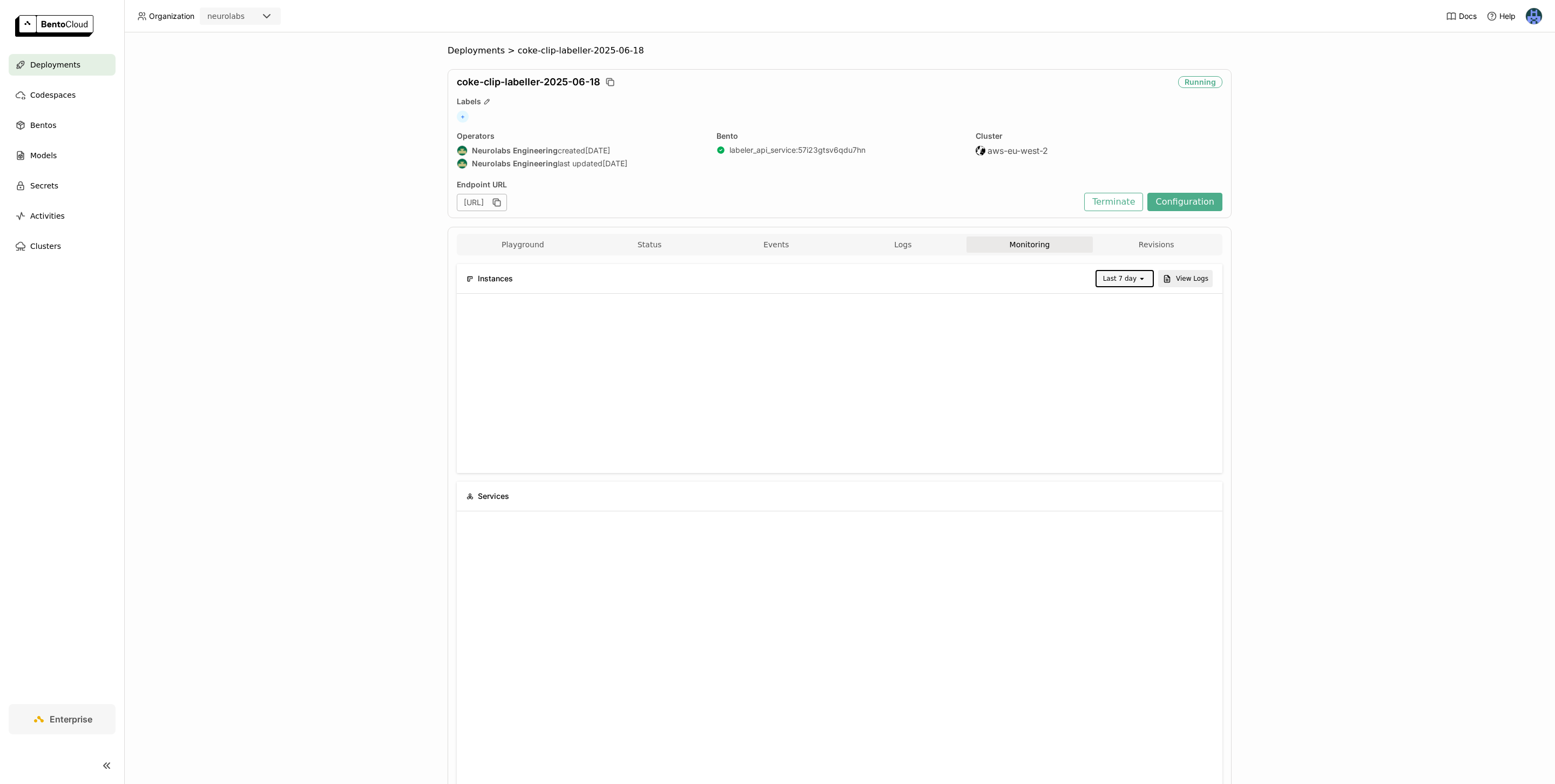
click at [1280, 421] on div "Deployments > coke-clip-labeller-2025-06-18 coke-clip-labeller-2025-06-18 Runni…" at bounding box center [840, 408] width 1431 height 751
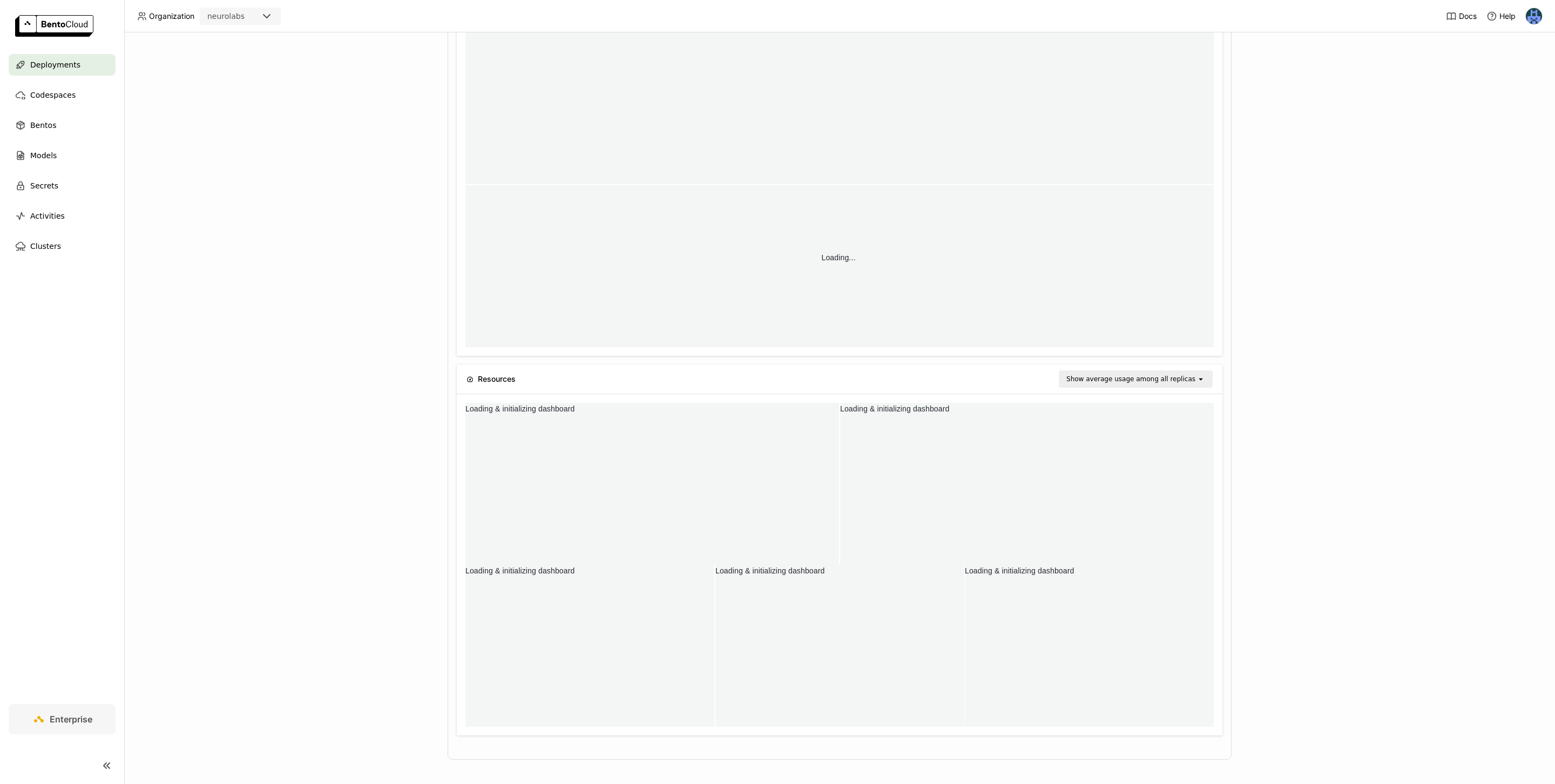
scroll to position [668, 0]
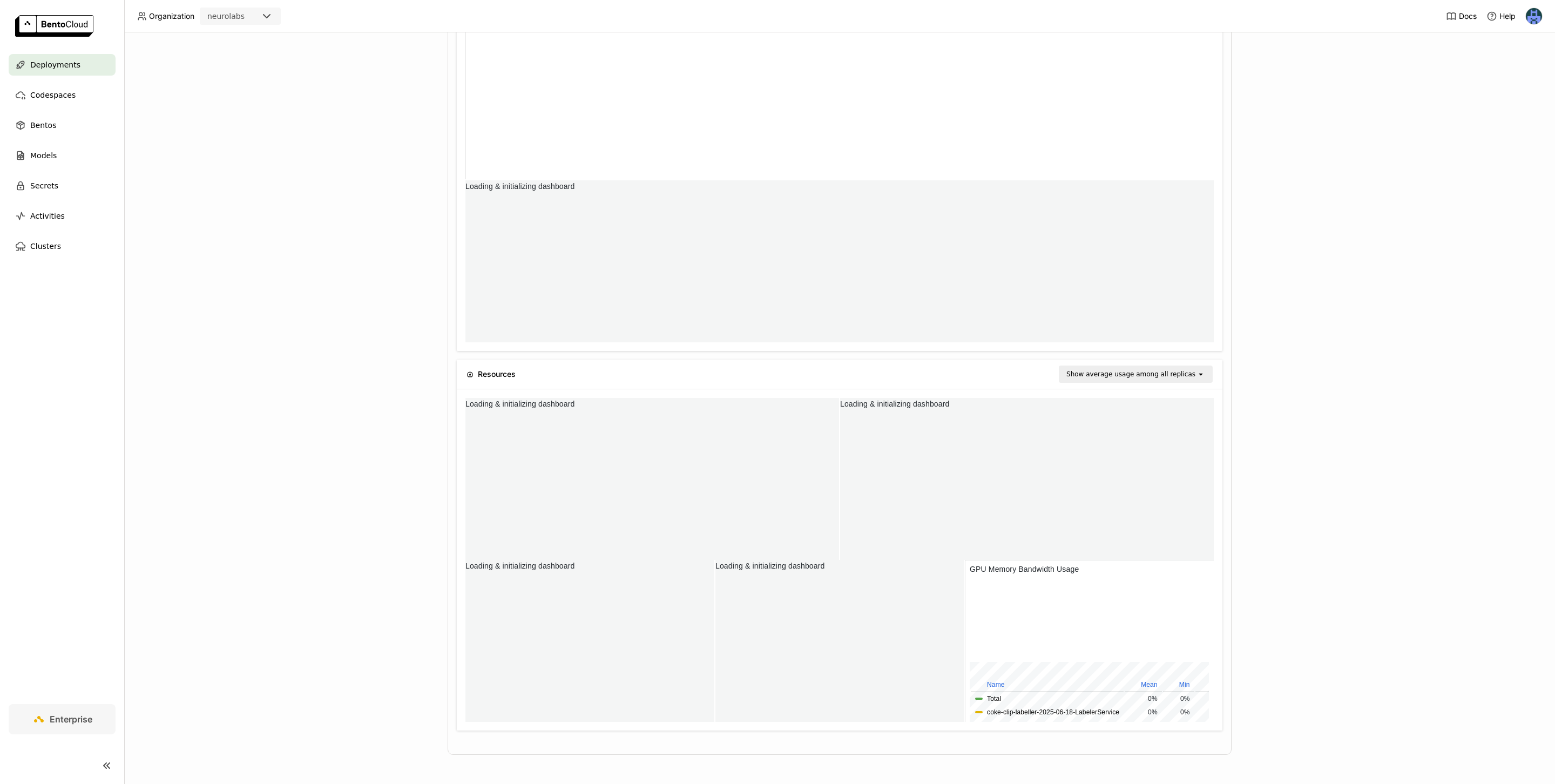
click at [1332, 514] on div "Deployments > coke-clip-labeller-2025-06-18 coke-clip-labeller-2025-06-18 Runni…" at bounding box center [840, 408] width 1431 height 751
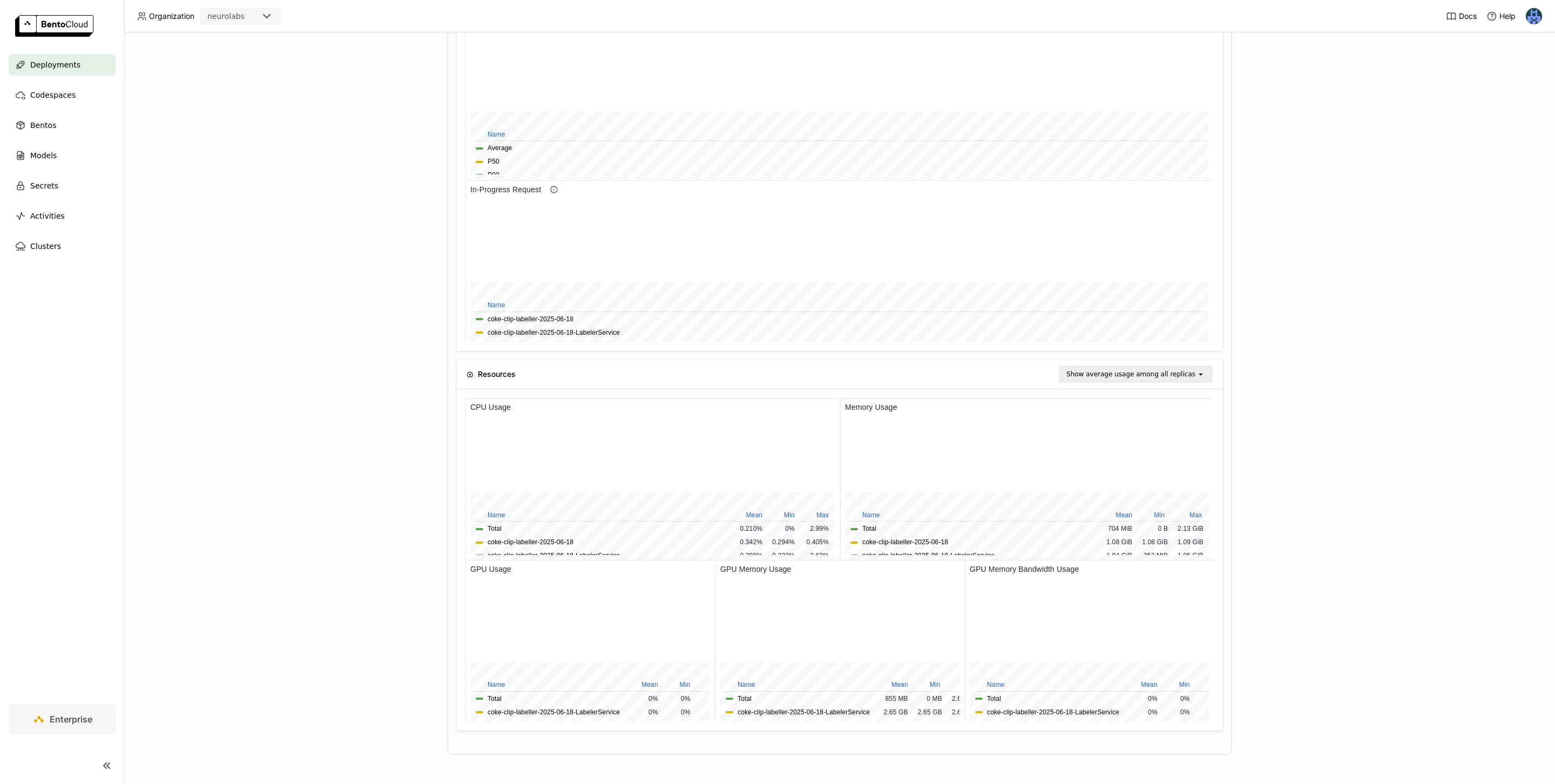
click at [1308, 511] on div "Deployments > coke-clip-labeller-2025-06-18 coke-clip-labeller-2025-06-18 Runni…" at bounding box center [840, 408] width 1431 height 751
click at [1280, 432] on div "Deployments > coke-clip-labeller-2025-06-18 coke-clip-labeller-2025-06-18 Runni…" at bounding box center [840, 408] width 1431 height 751
click at [1292, 415] on div "Deployments > coke-clip-labeller-2025-06-18 coke-clip-labeller-2025-06-18 Runni…" at bounding box center [840, 408] width 1431 height 751
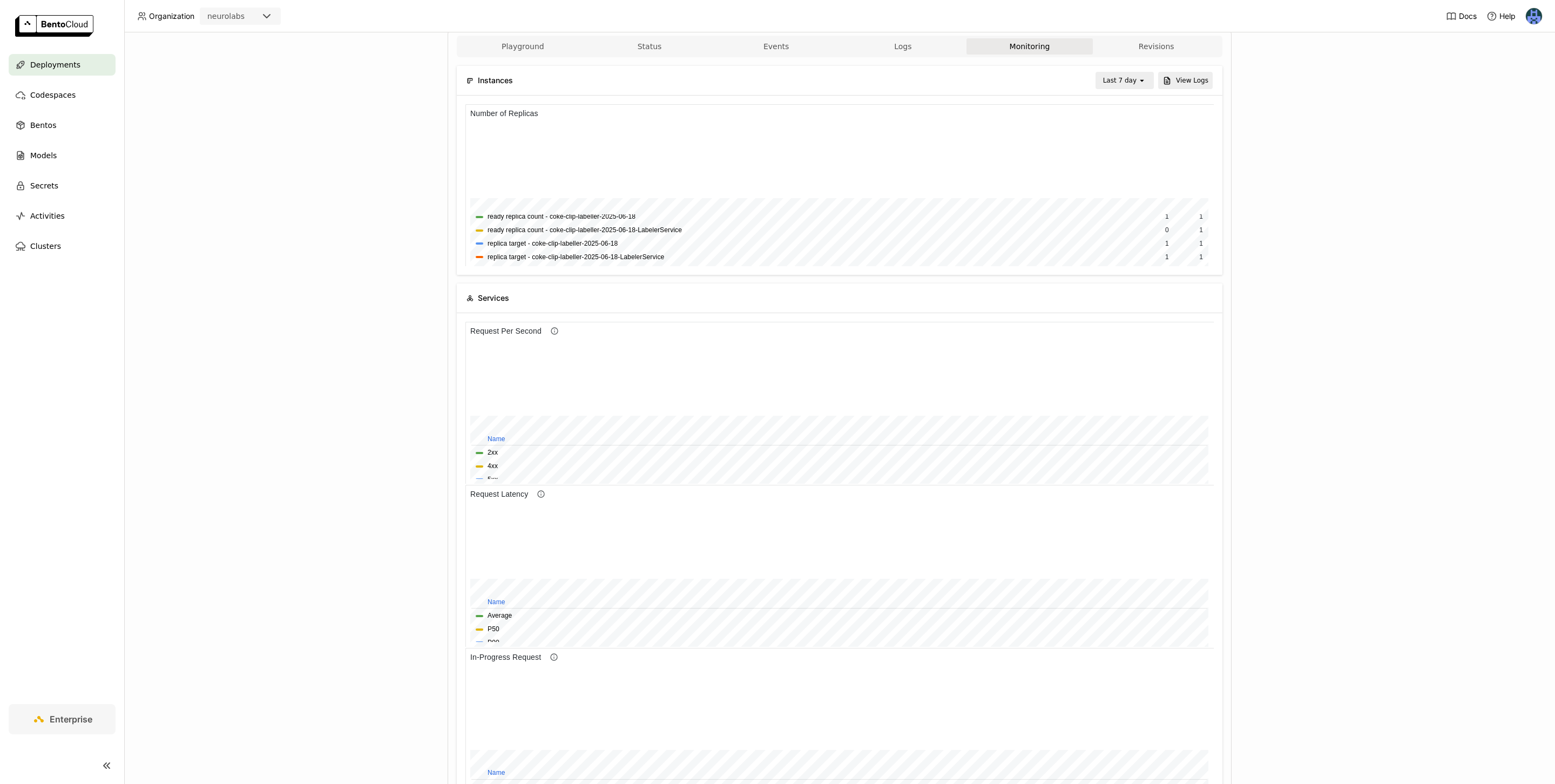
scroll to position [0, 0]
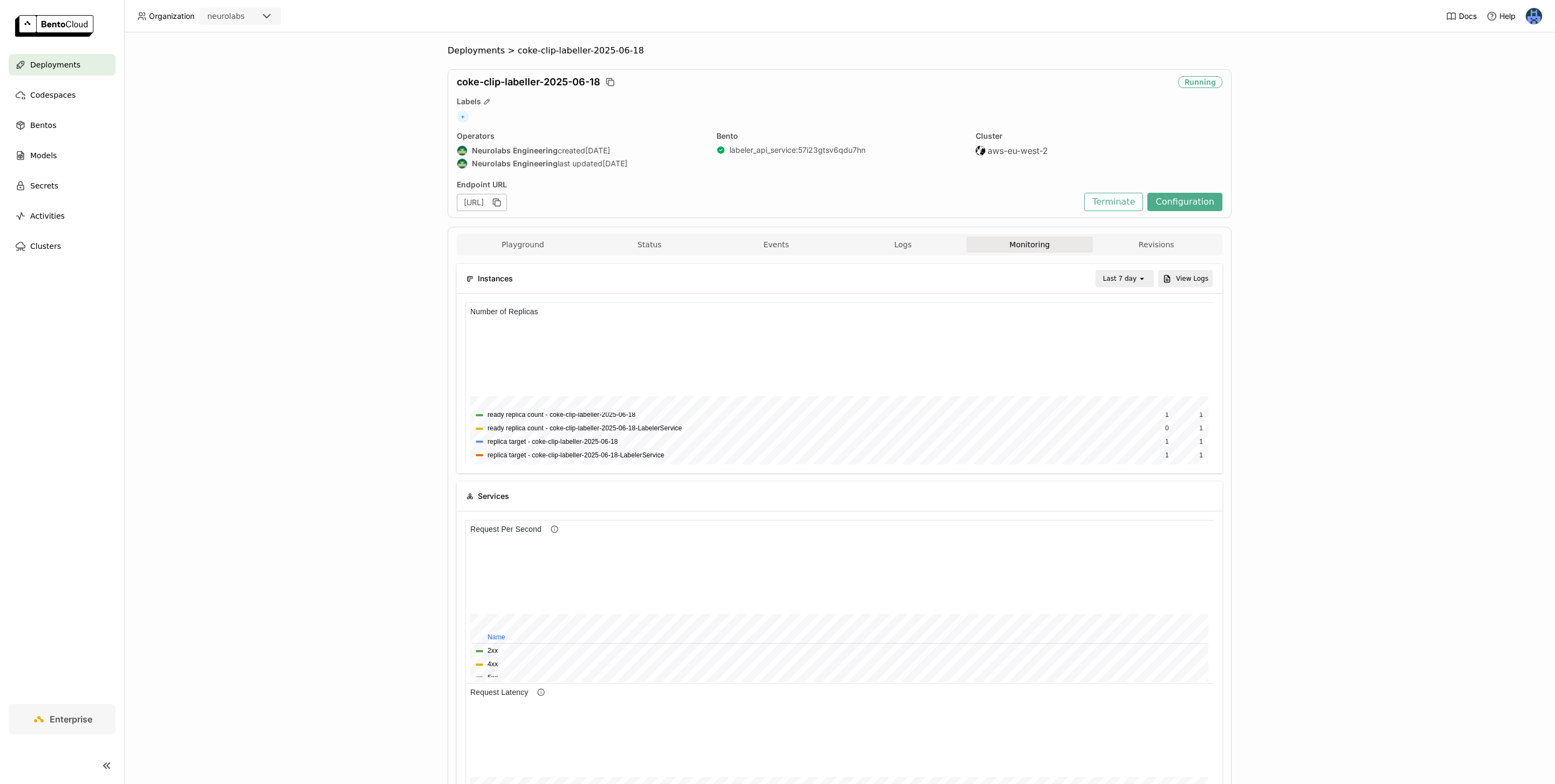
click at [435, 44] on div "Deployments > coke-clip-labeller-2025-06-18 coke-clip-labeller-2025-06-18 Runni…" at bounding box center [840, 408] width 1431 height 751
click at [470, 44] on div "Deployments > coke-clip-labeller-2025-06-18 coke-clip-labeller-2025-06-18 Runni…" at bounding box center [840, 408] width 1431 height 751
click at [471, 56] on div "Deployments > coke-clip-labeller-2025-06-18 coke-clip-labeller-2025-06-18 Runni…" at bounding box center [839, 740] width 784 height 1391
click at [466, 49] on span "Deployments" at bounding box center [475, 50] width 57 height 11
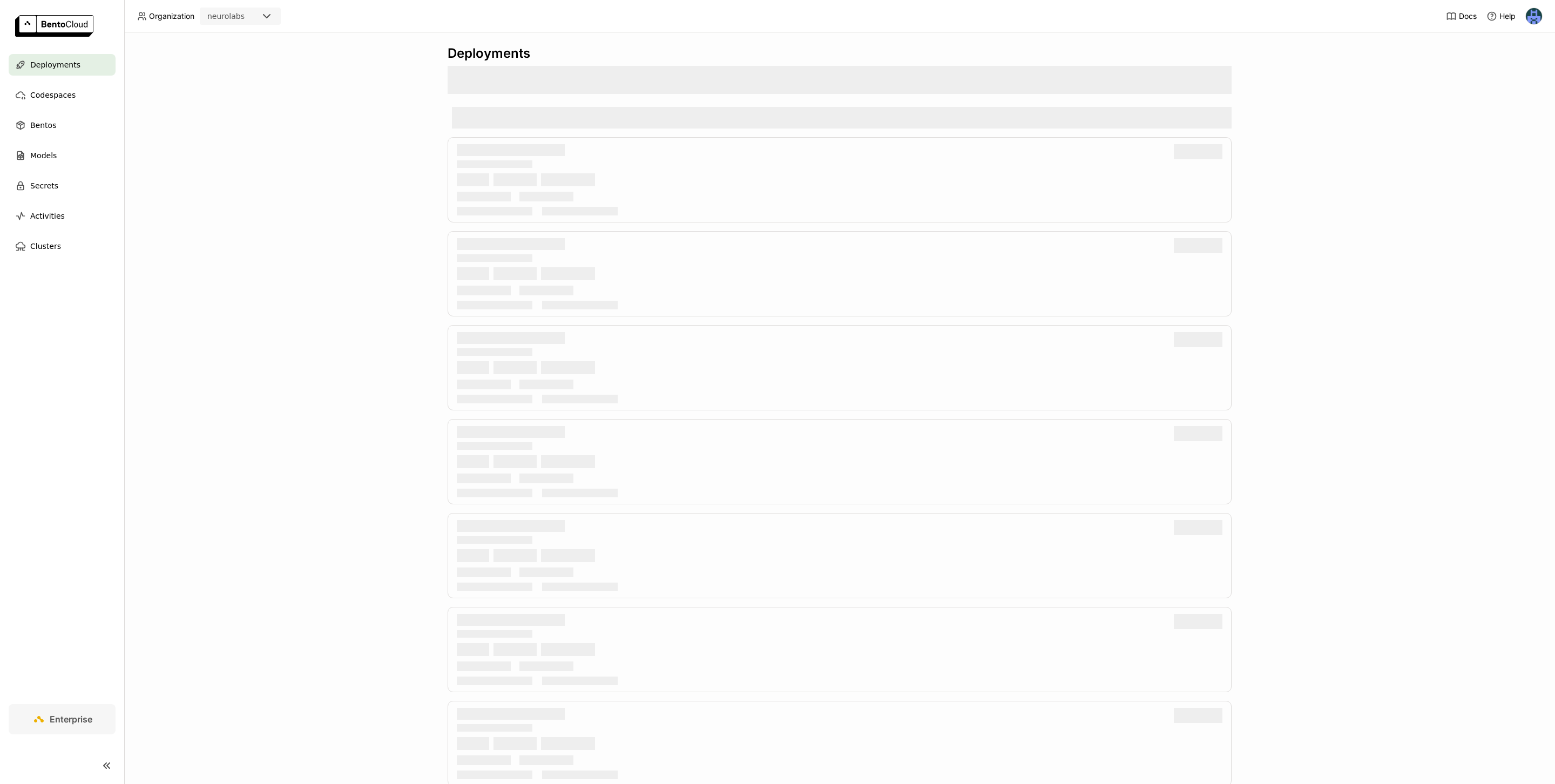
click at [718, 35] on div "Deployments" at bounding box center [840, 408] width 1431 height 751
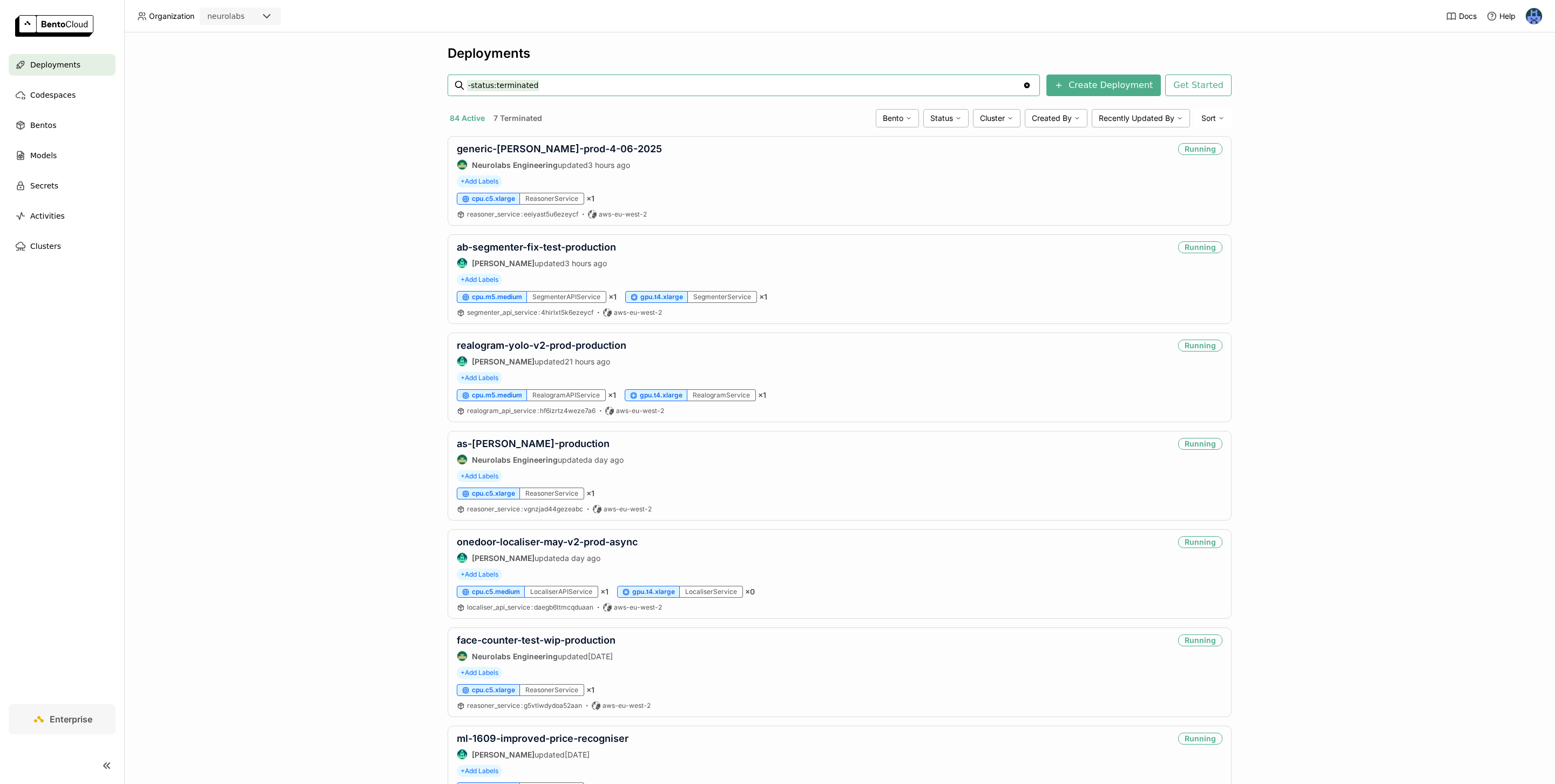
click at [699, 88] on input "-status:terminated" at bounding box center [745, 85] width 555 height 17
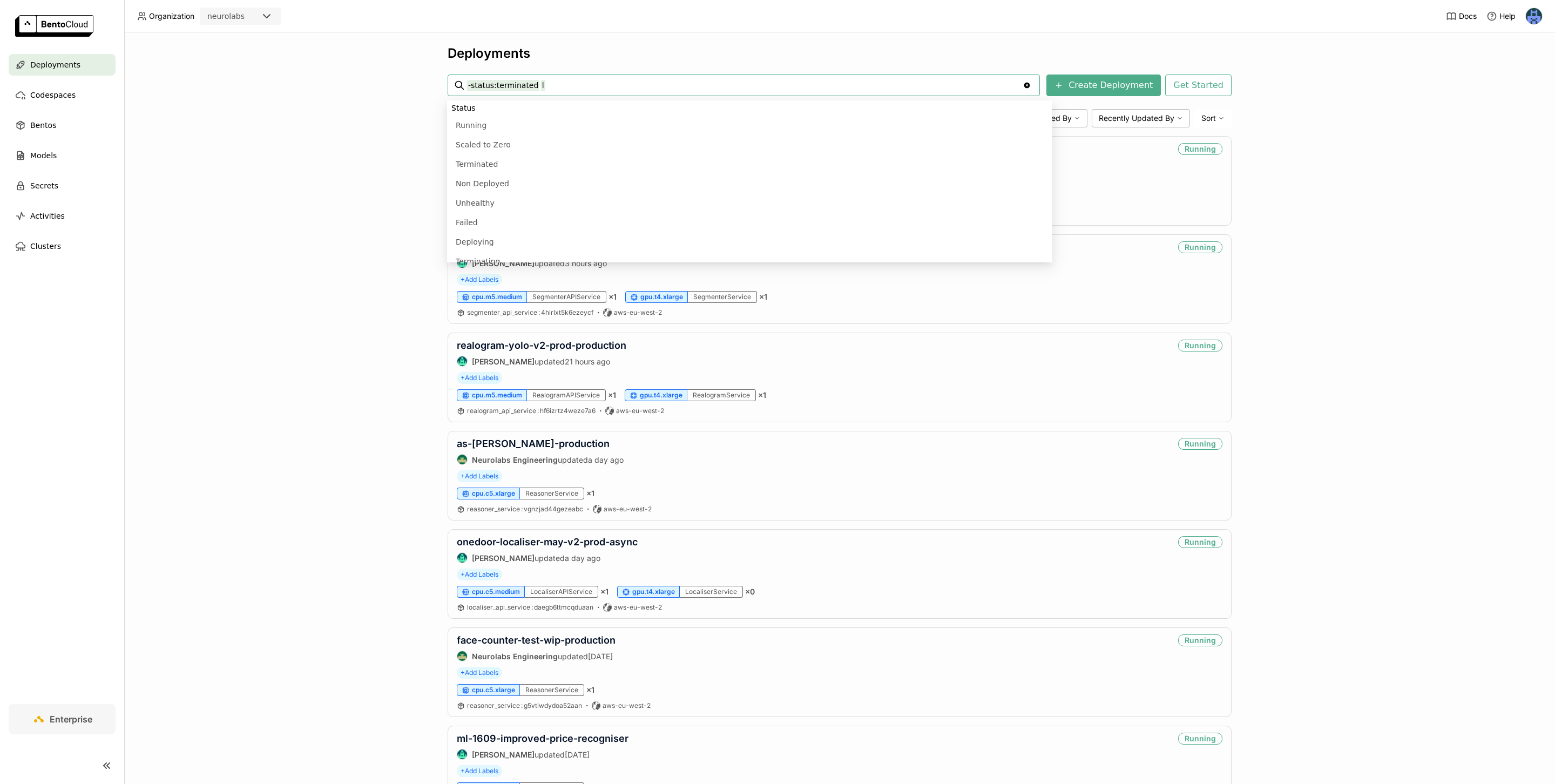
scroll to position [319, 0]
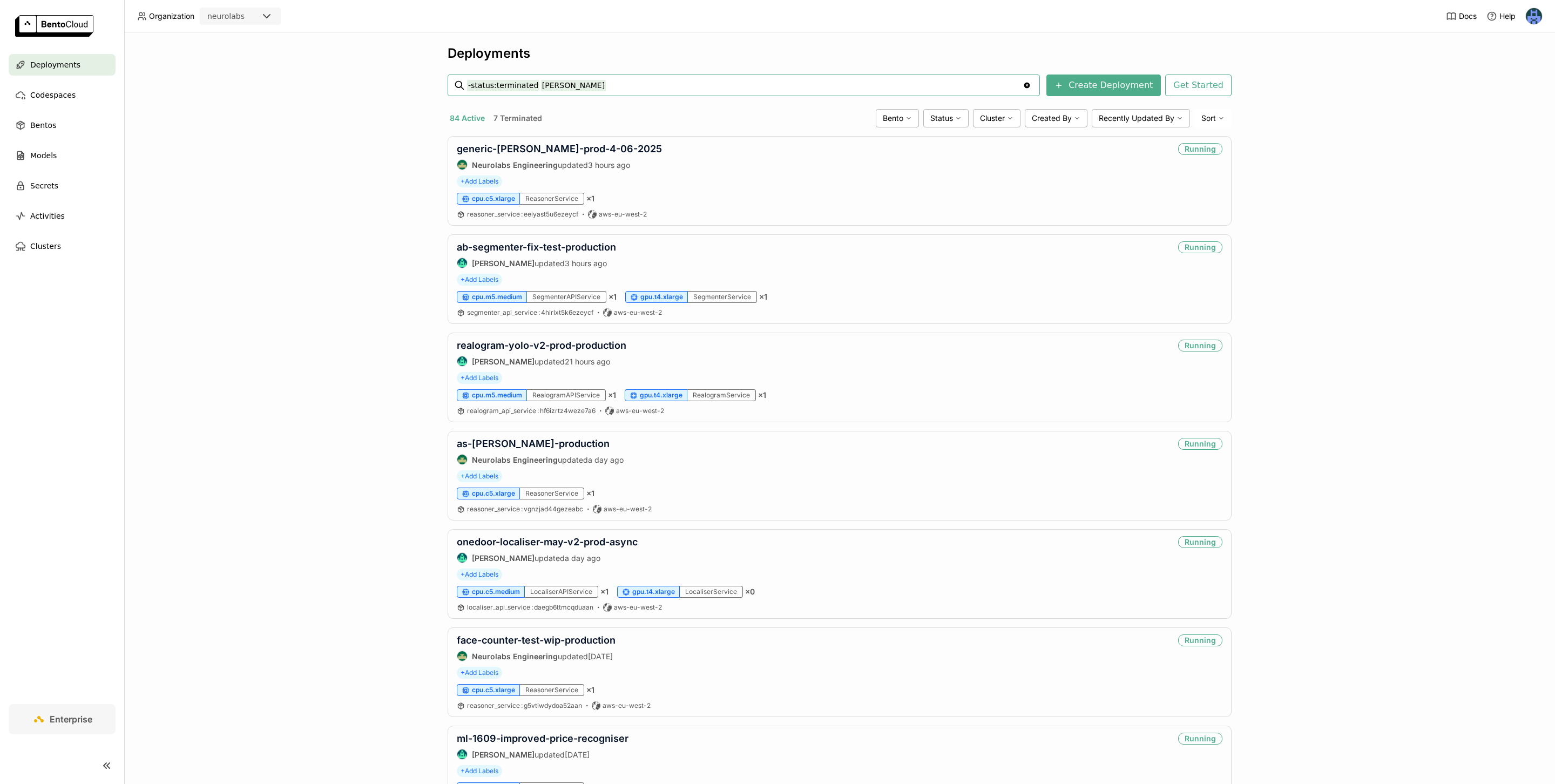
type input "-status:terminated labeller"
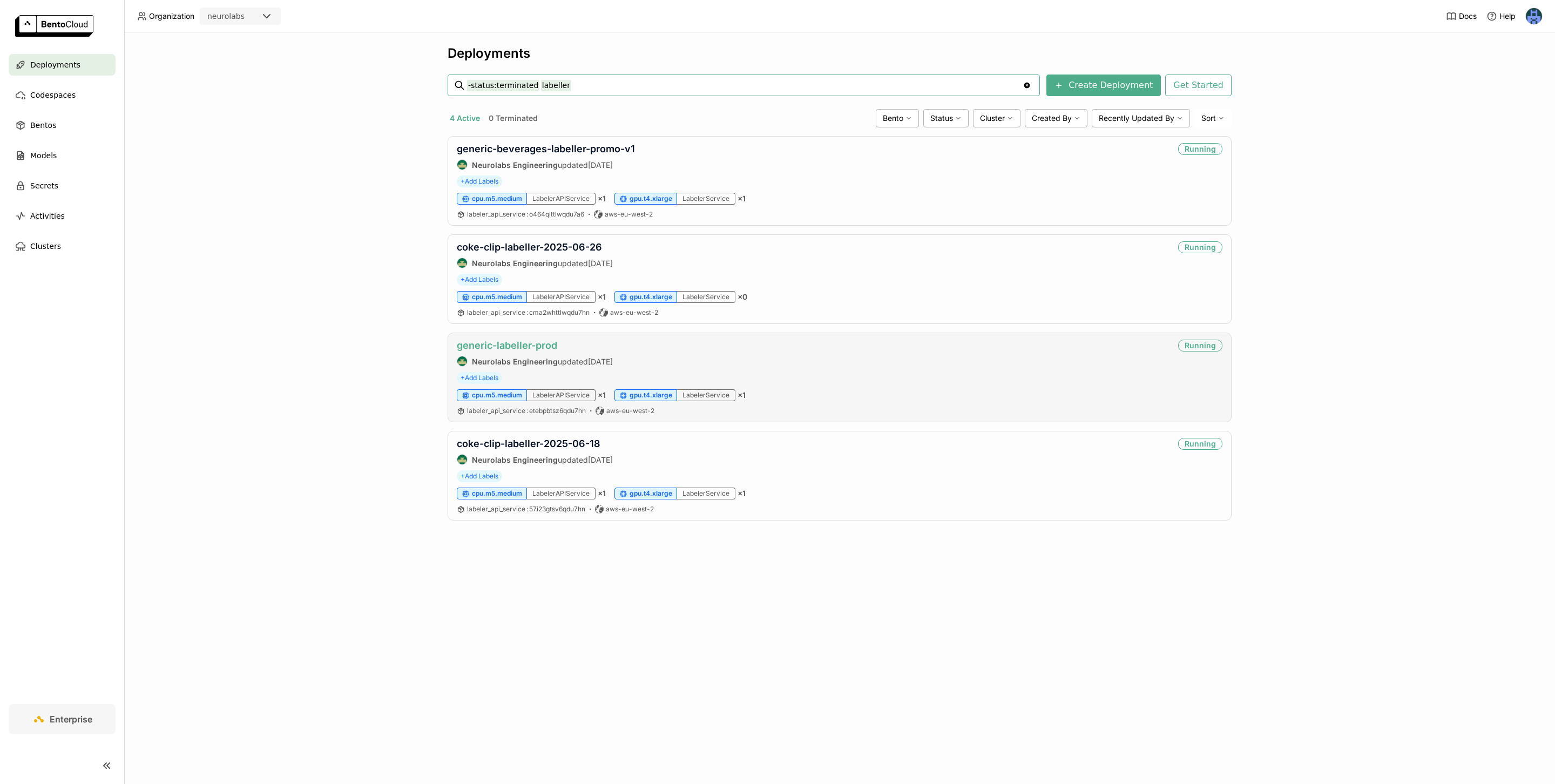
click at [537, 349] on link "generic-labeller-prod" at bounding box center [507, 345] width 101 height 11
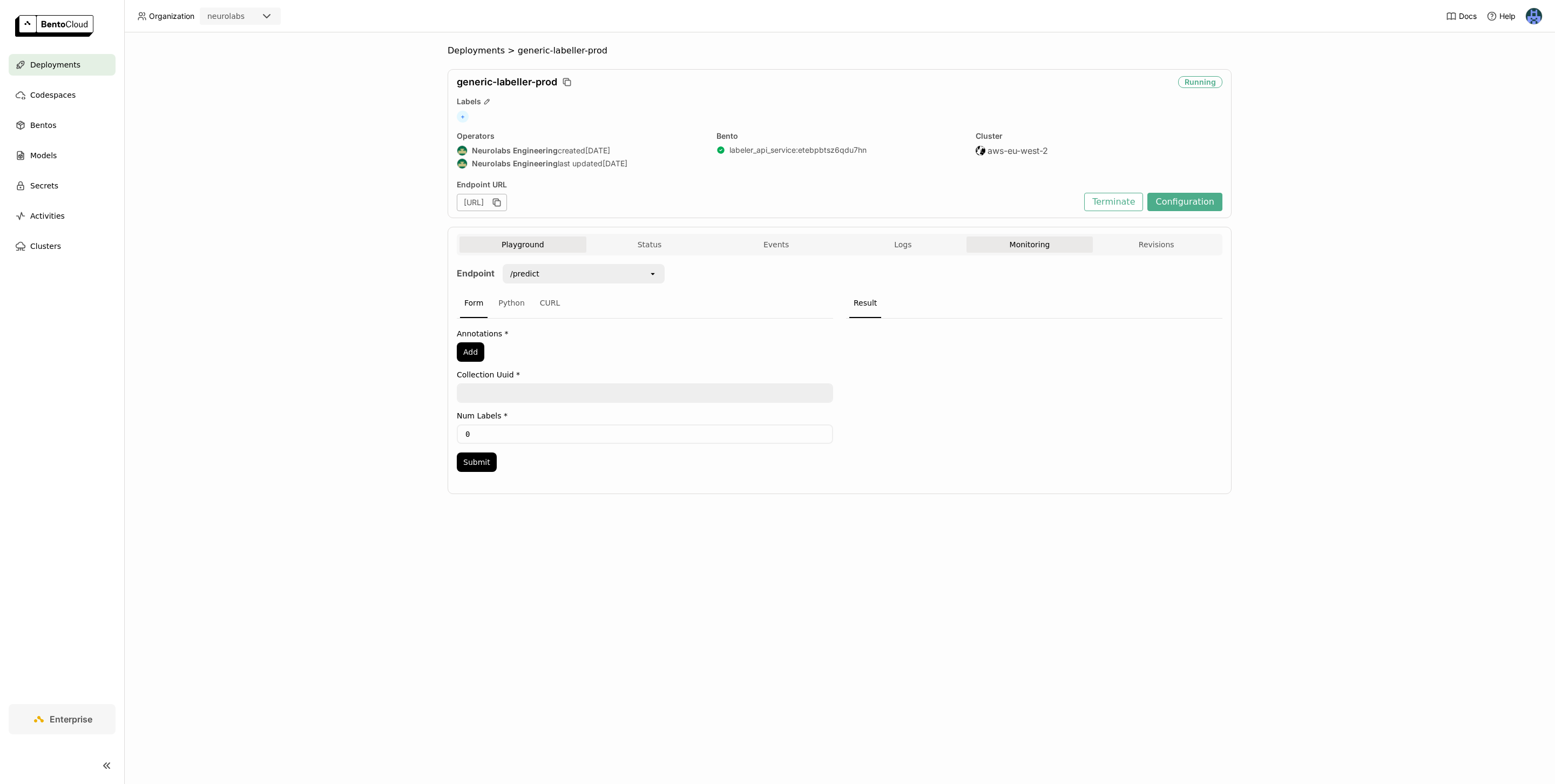
click at [1043, 243] on button "Monitoring" at bounding box center [1029, 244] width 127 height 16
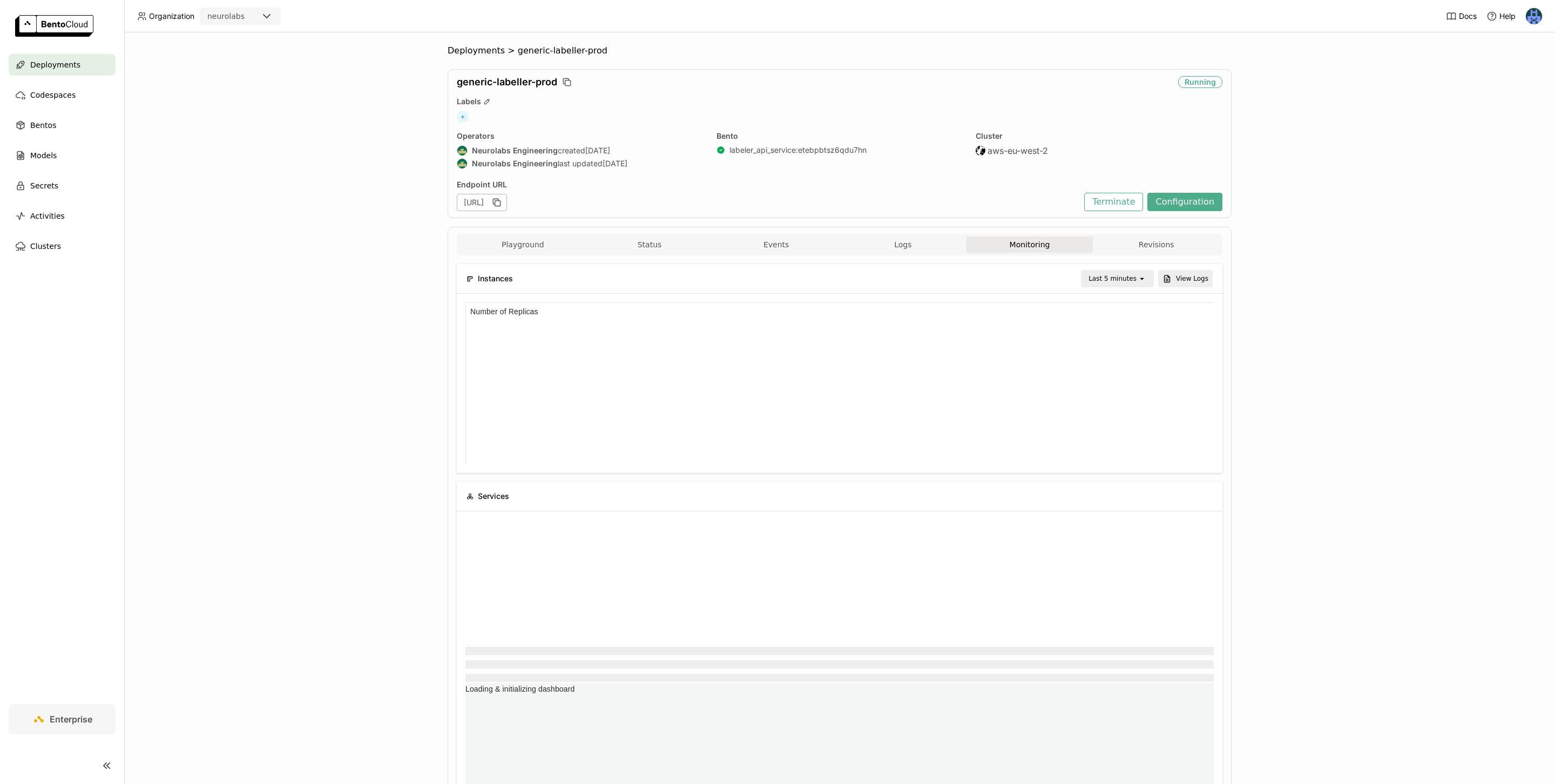
scroll to position [1, 1]
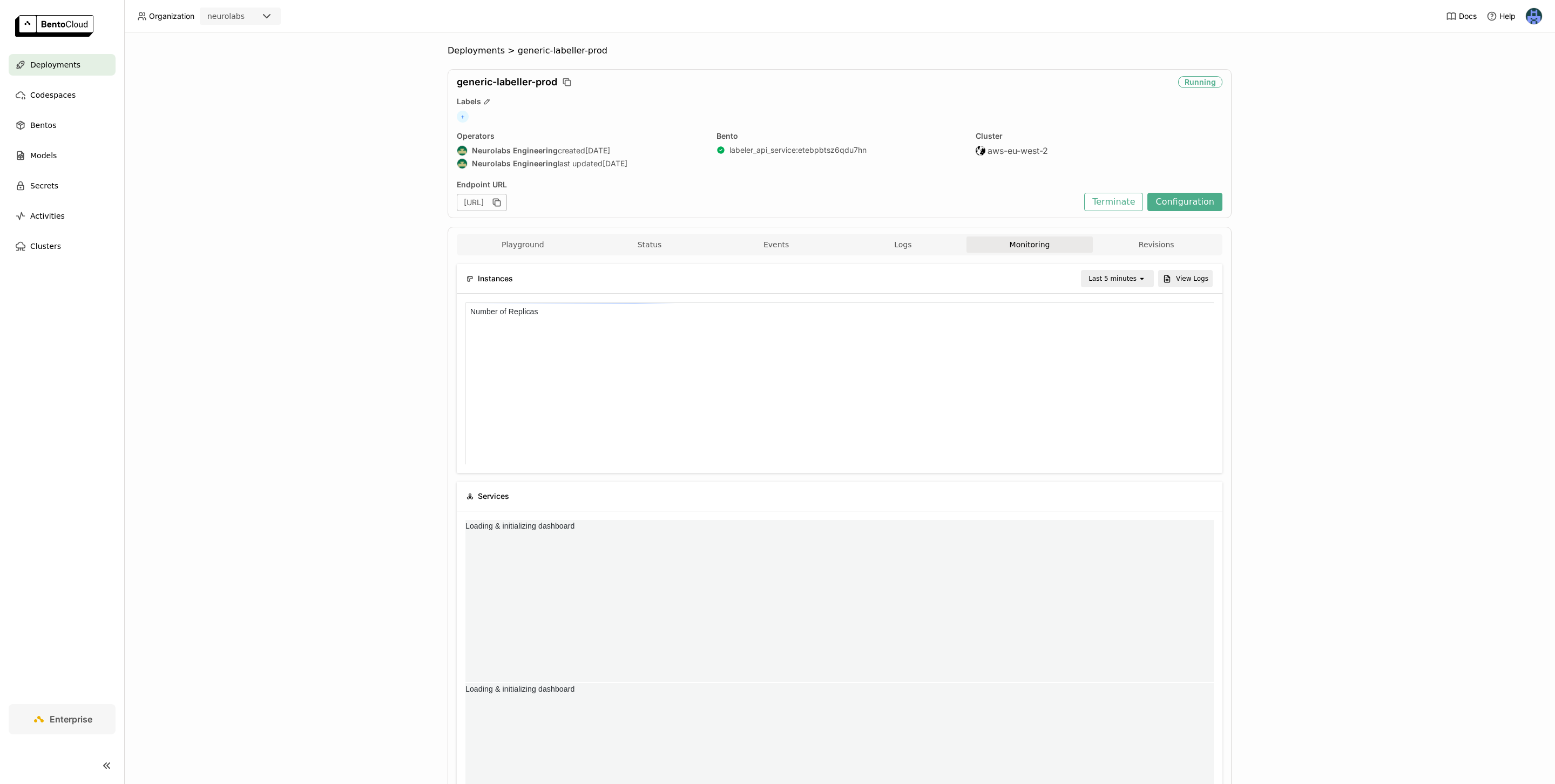
click at [1134, 275] on div "Last 5 minutes" at bounding box center [1112, 278] width 48 height 11
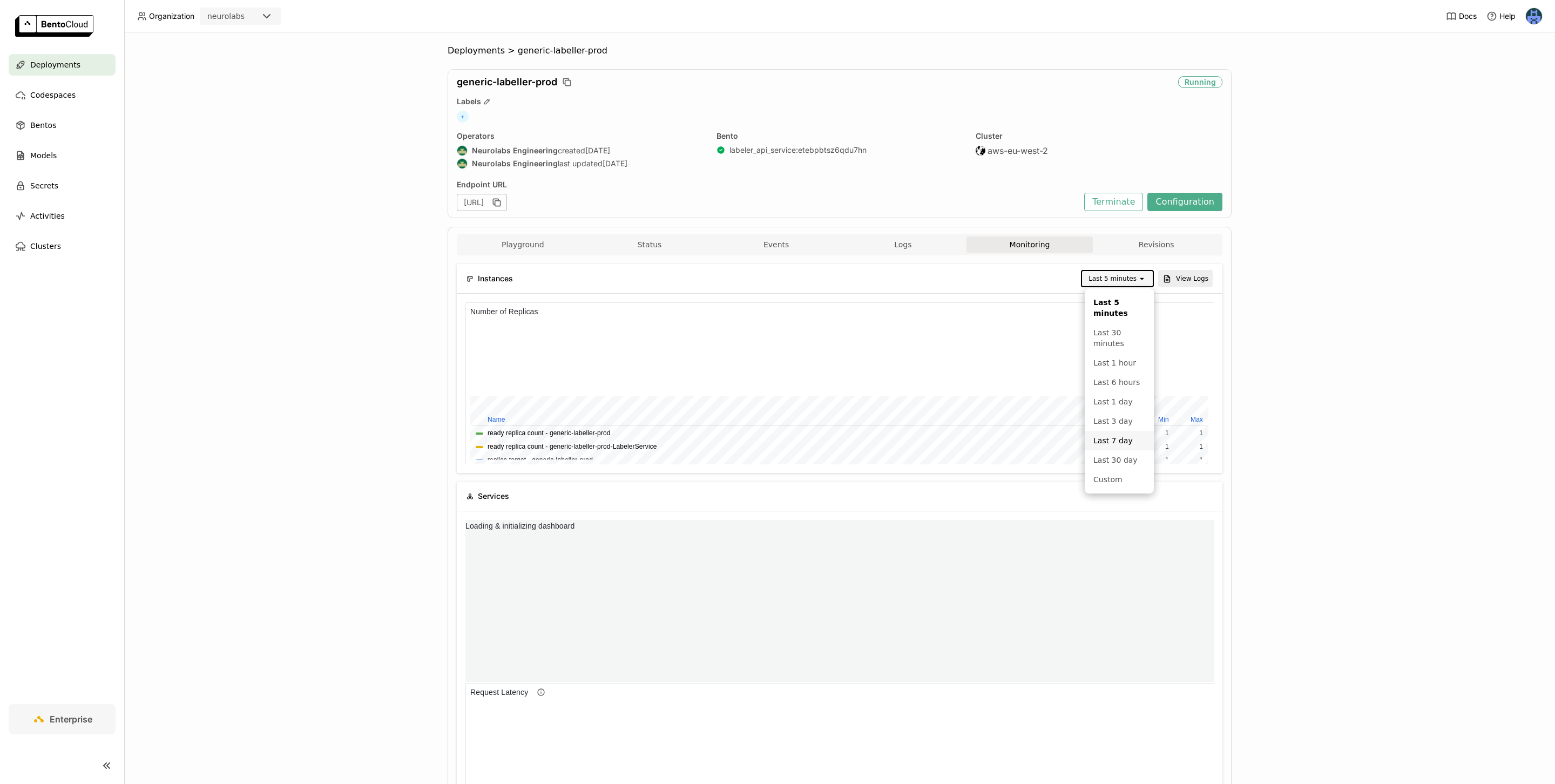
scroll to position [162, 248]
click at [1121, 441] on div "Last 7 day" at bounding box center [1119, 440] width 52 height 11
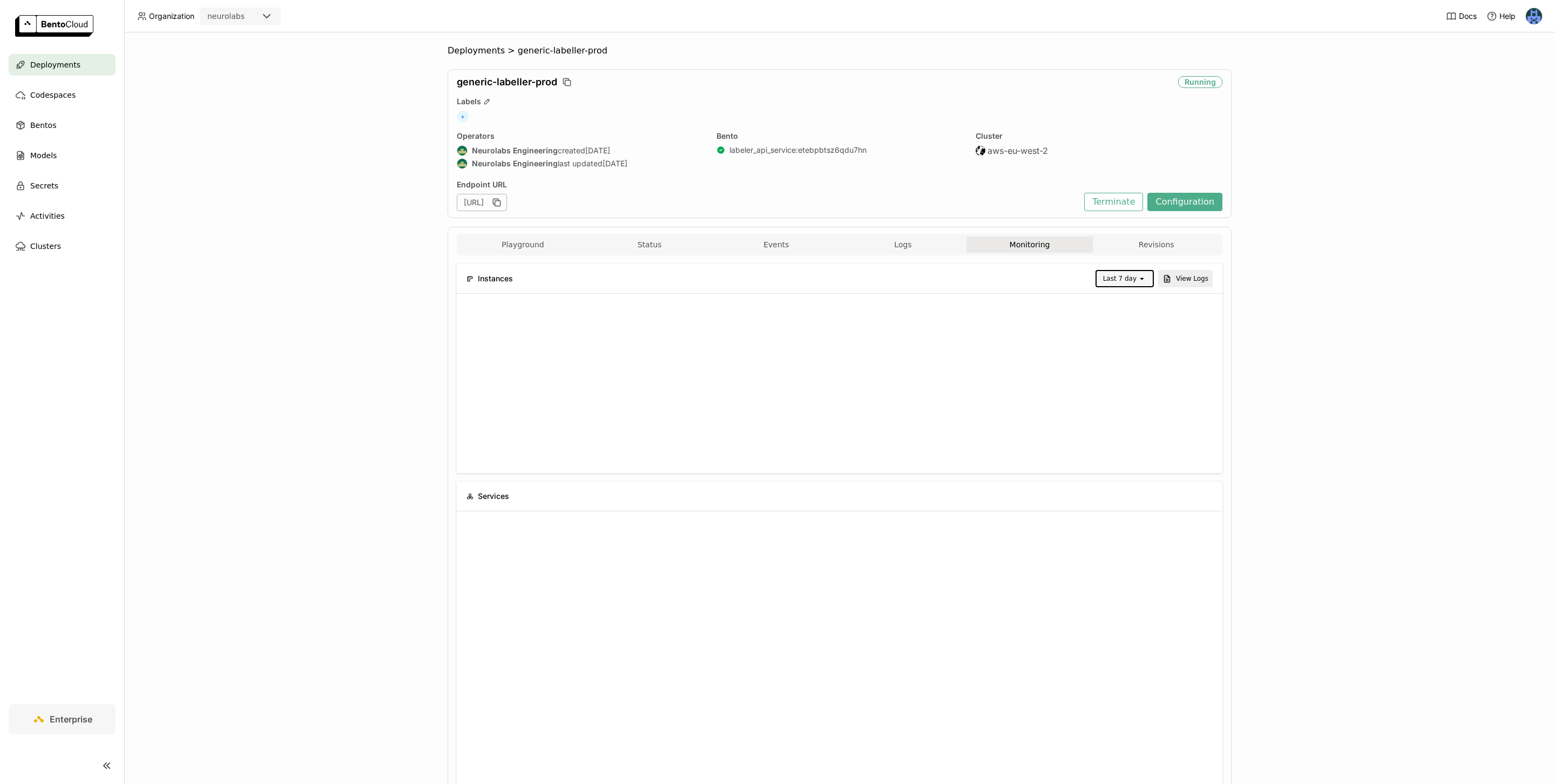
click at [1317, 438] on div "Deployments > generic-labeller-prod generic-labeller-prod Running Labels + Oper…" at bounding box center [840, 408] width 1431 height 751
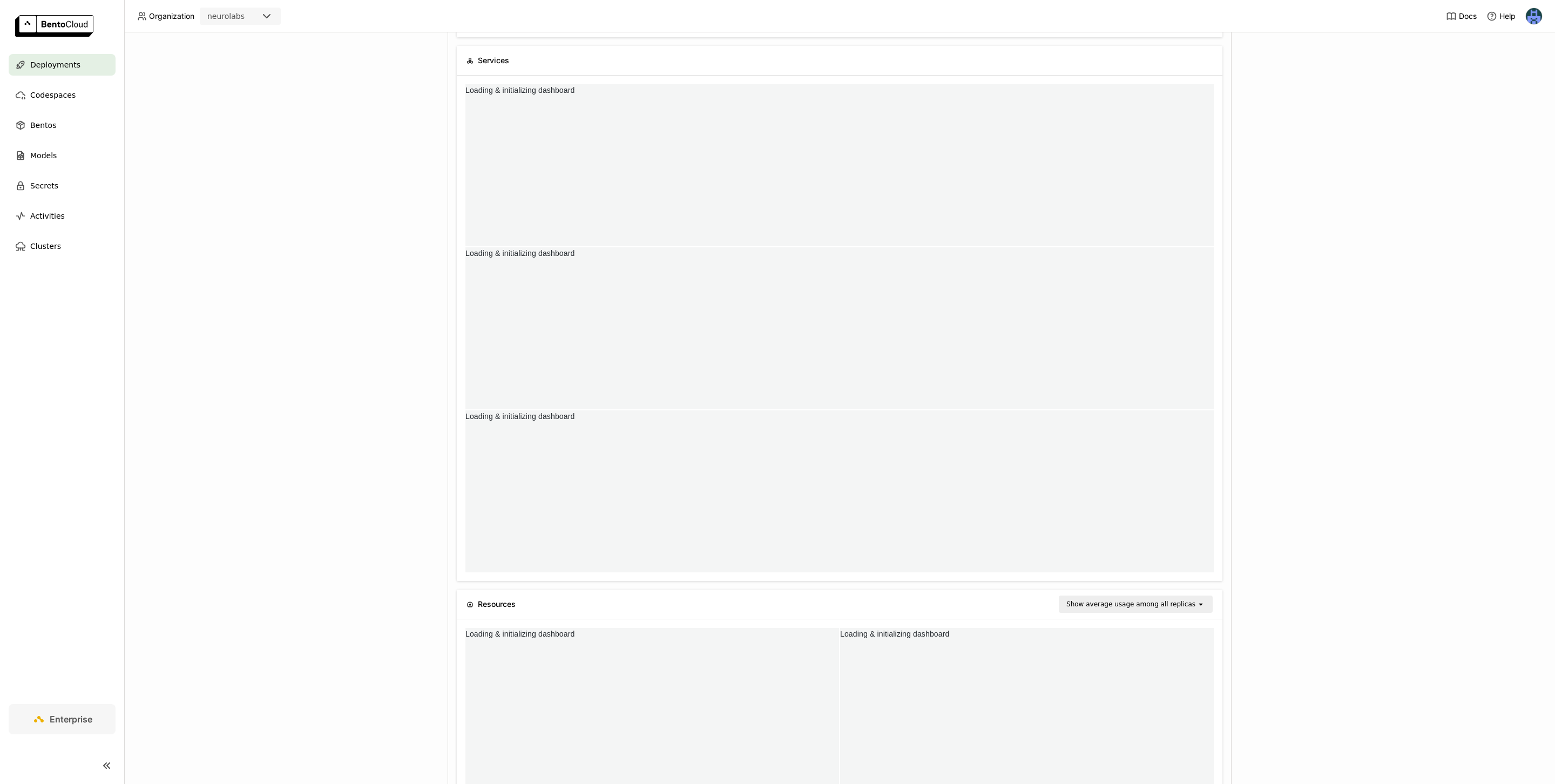
scroll to position [0, 0]
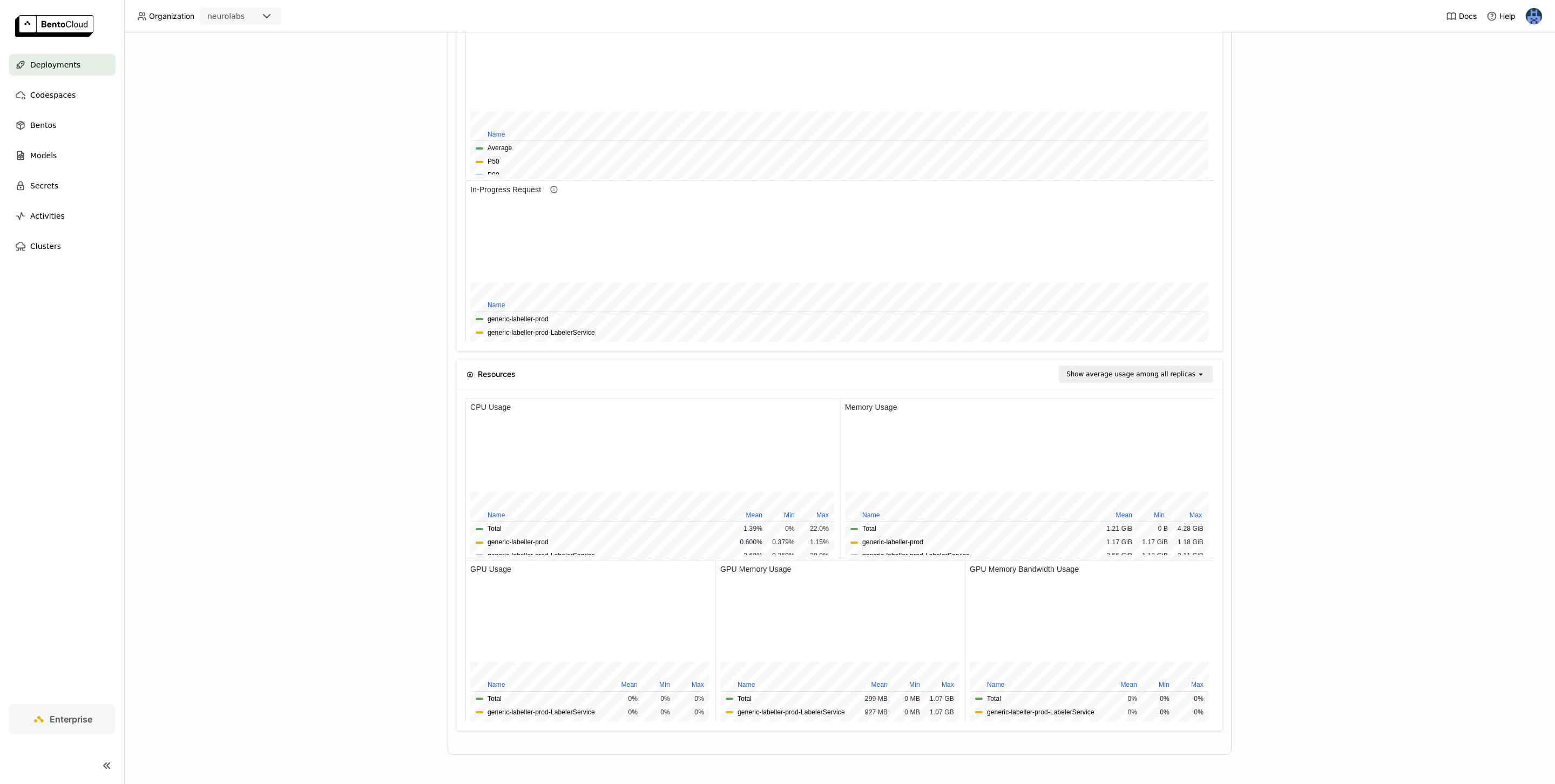
click at [1296, 492] on div "Deployments > generic-labeller-prod generic-labeller-prod Running Labels + Oper…" at bounding box center [840, 408] width 1431 height 751
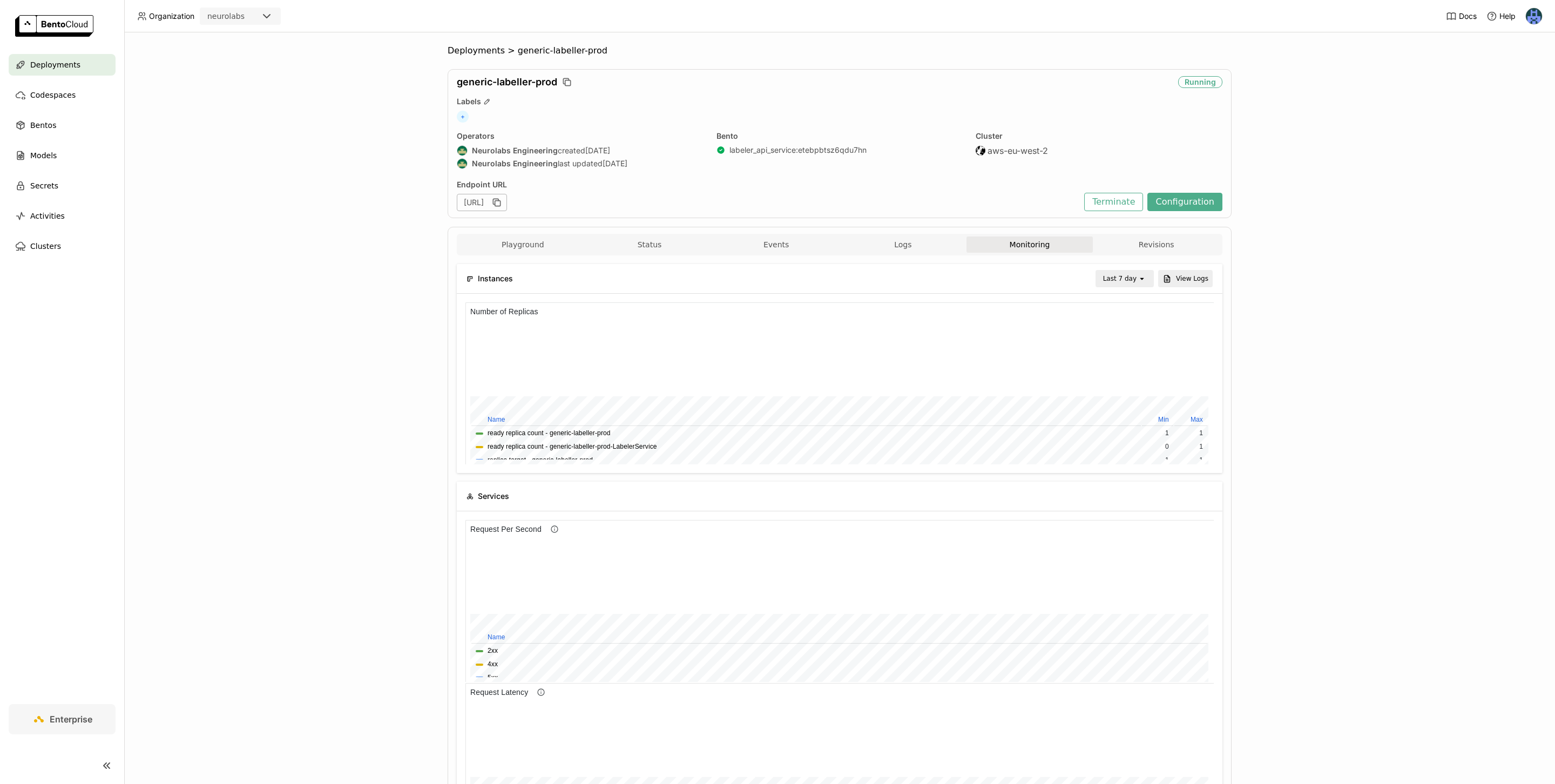
click at [1304, 475] on div "Deployments > generic-labeller-prod generic-labeller-prod Running Labels + Oper…" at bounding box center [840, 408] width 1431 height 751
click at [1376, 477] on div "Deployments > generic-labeller-prod generic-labeller-prod Running Labels + Oper…" at bounding box center [840, 408] width 1431 height 751
